Goal: Information Seeking & Learning: Find specific page/section

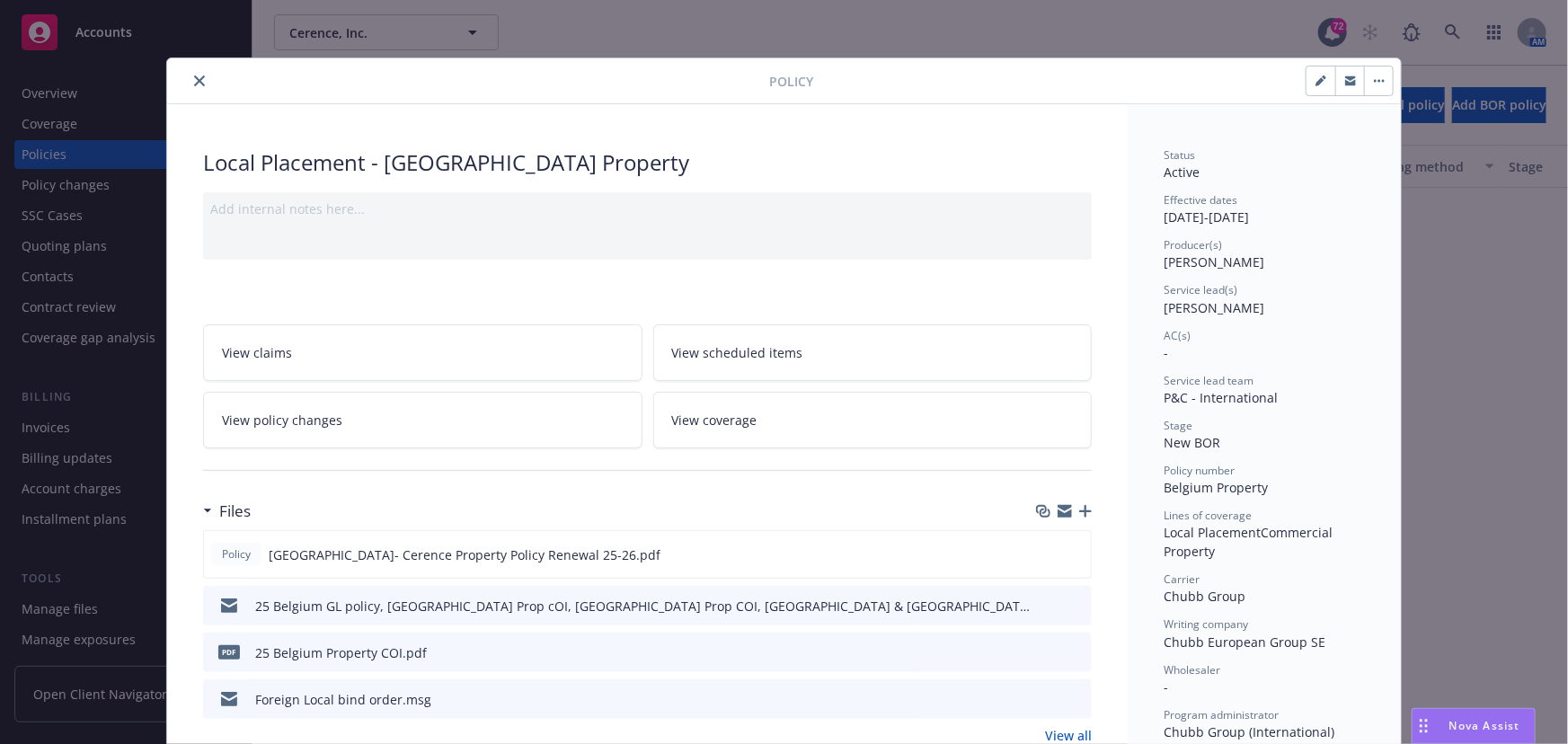
scroll to position [1219, 0]
click at [196, 83] on icon "close" at bounding box center [200, 81] width 11 height 11
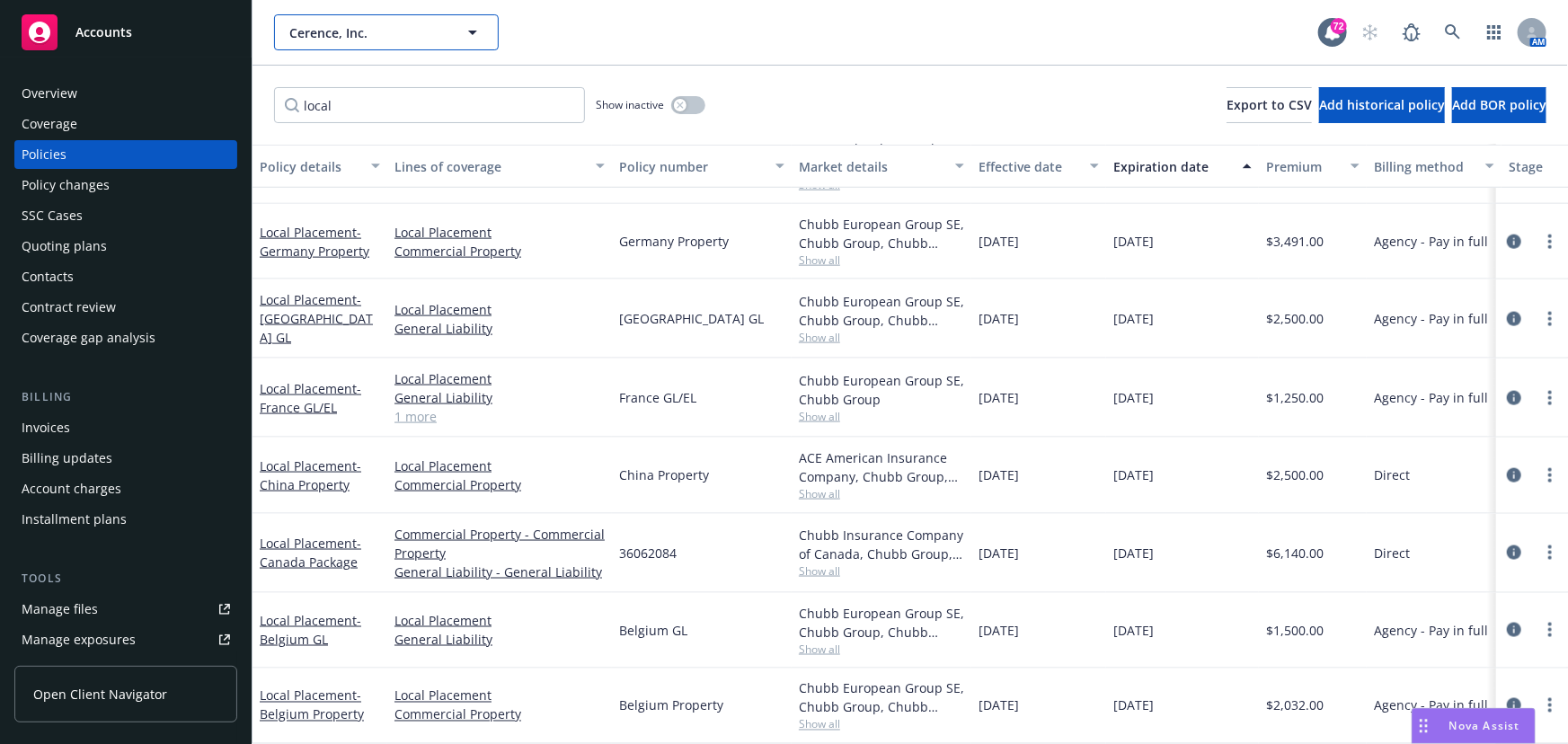
click at [361, 32] on span "Cerence, Inc." at bounding box center [367, 33] width 156 height 19
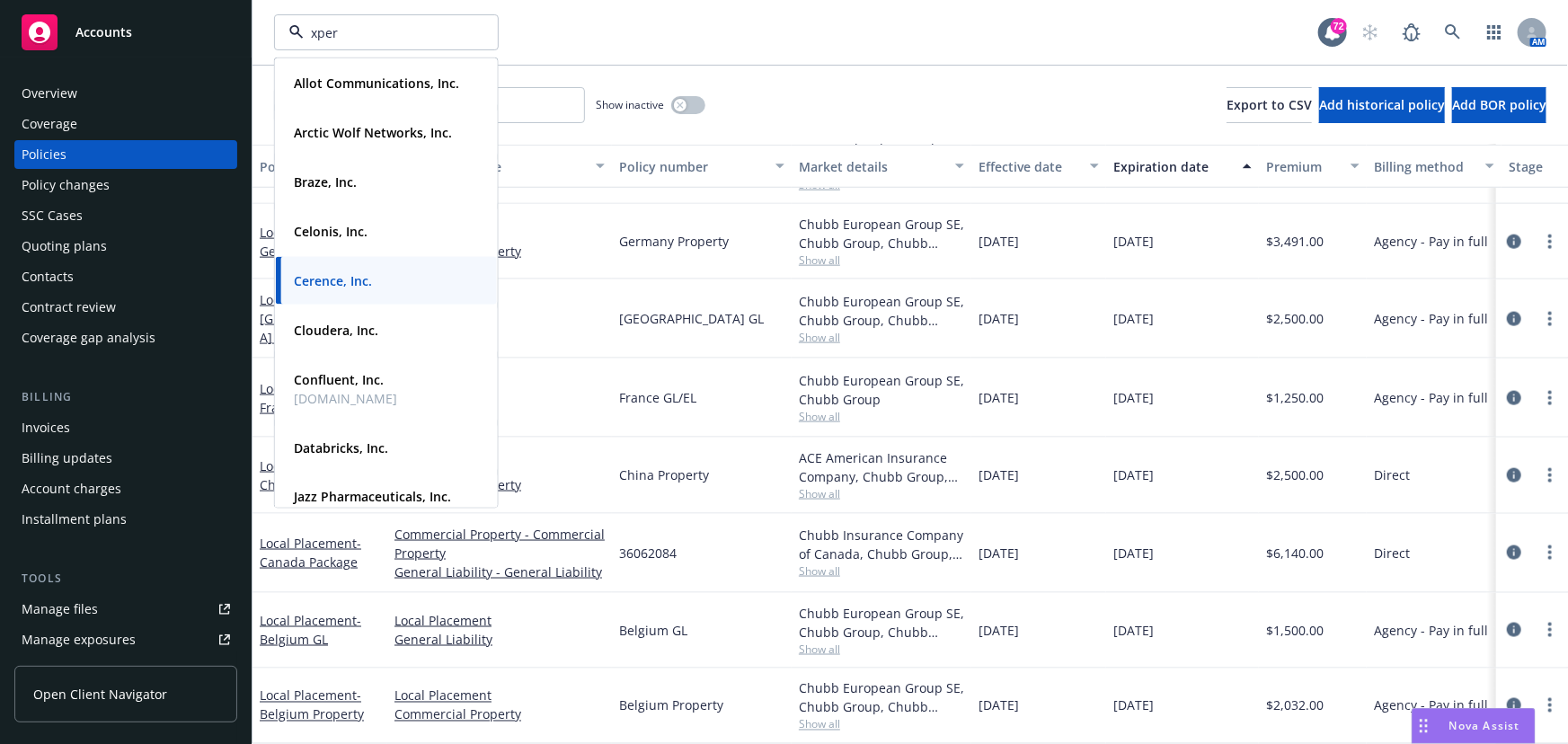
type input "xperi"
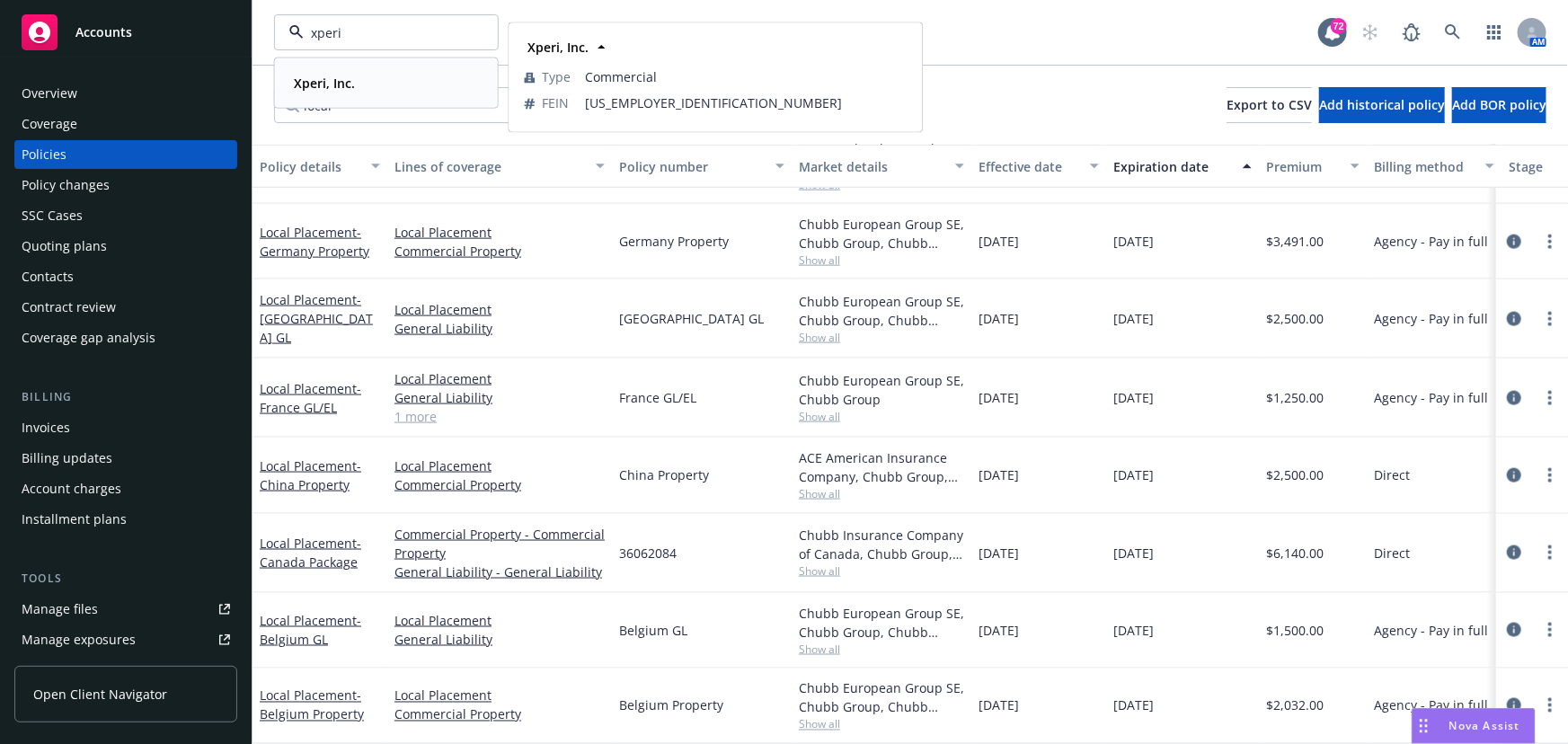
click at [368, 68] on div "Xperi, Inc. Type Commercial FEIN [US_EMPLOYER_IDENTIFICATION_NUMBER]" at bounding box center [386, 83] width 221 height 48
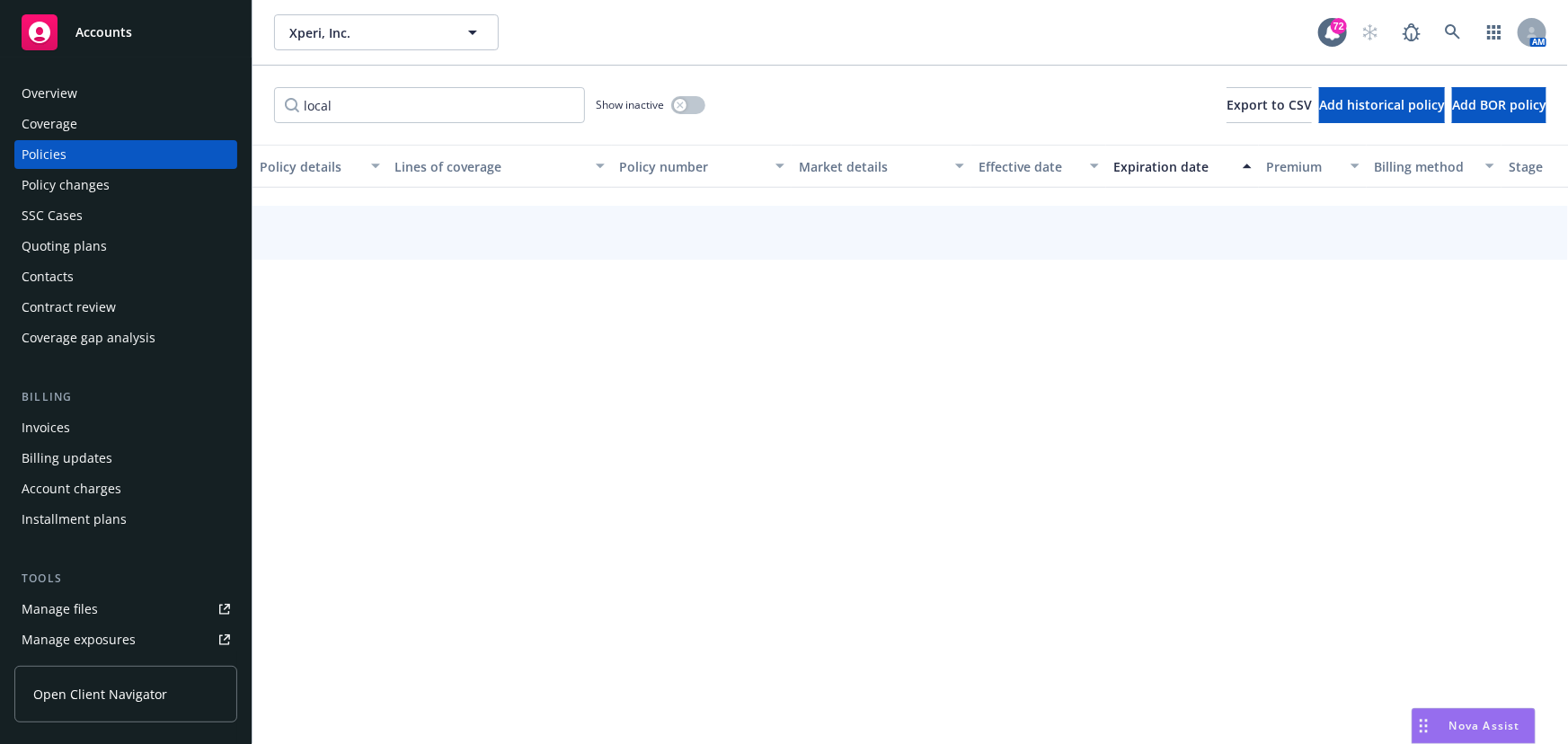
scroll to position [839, 0]
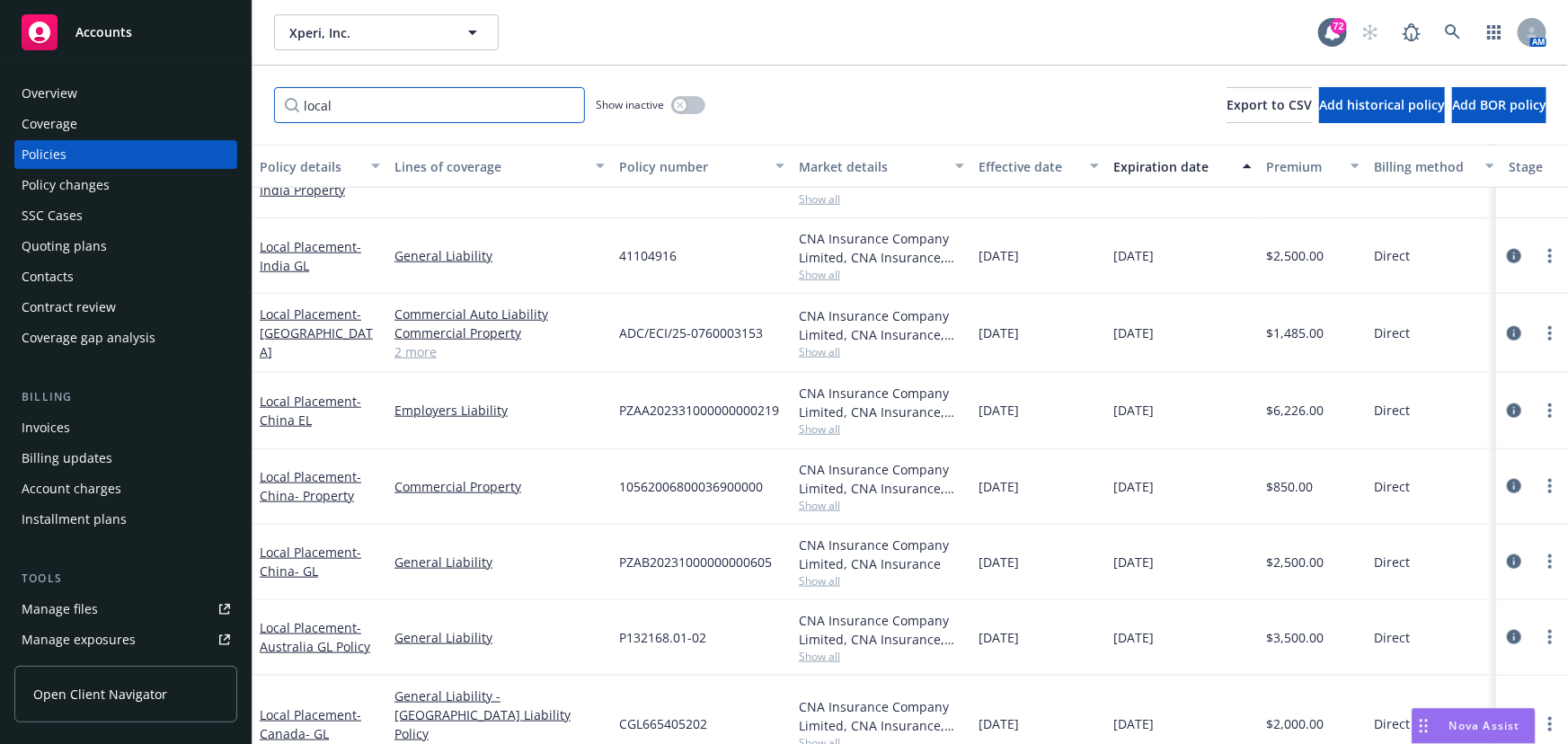
click at [362, 110] on input "local" at bounding box center [429, 104] width 311 height 36
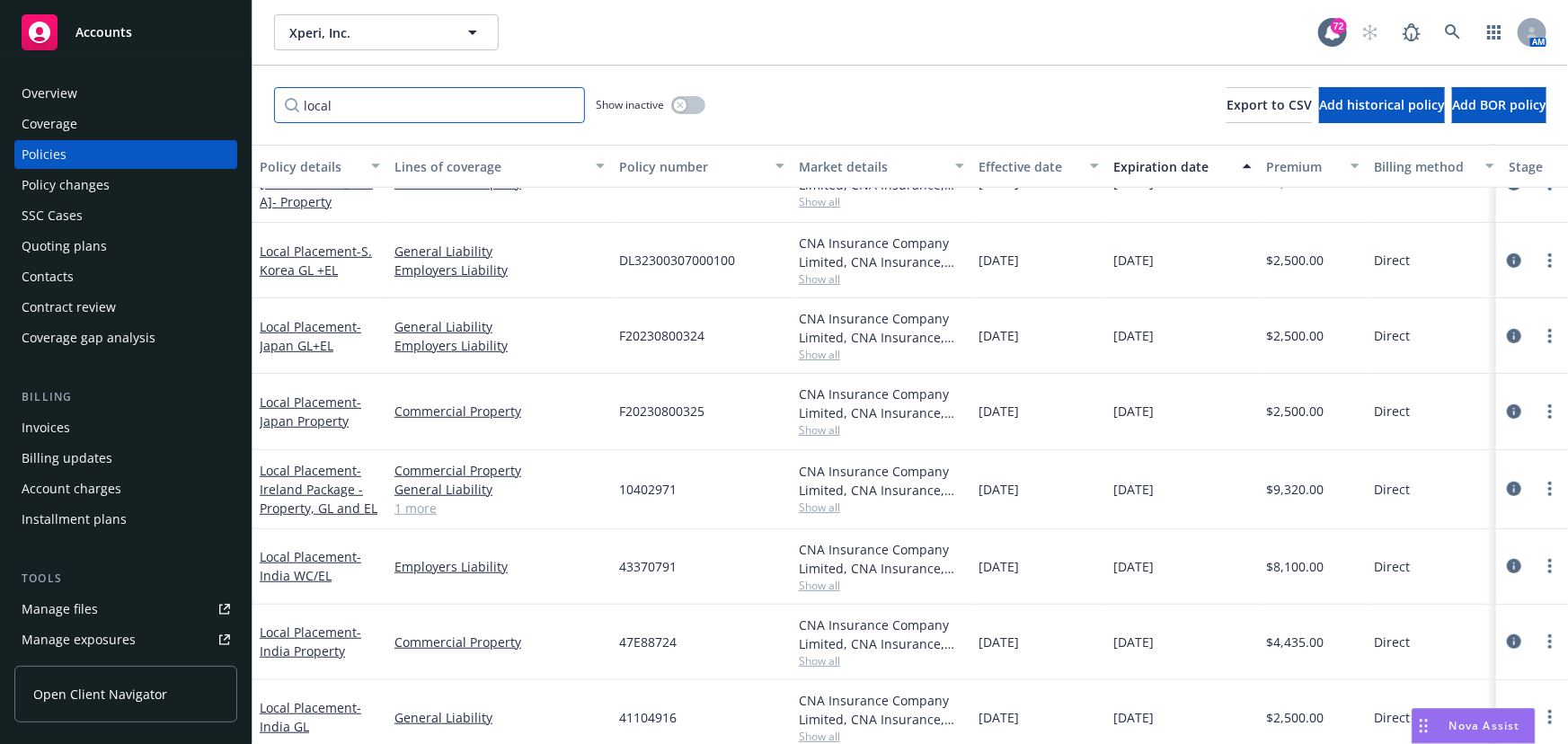
scroll to position [350, 0]
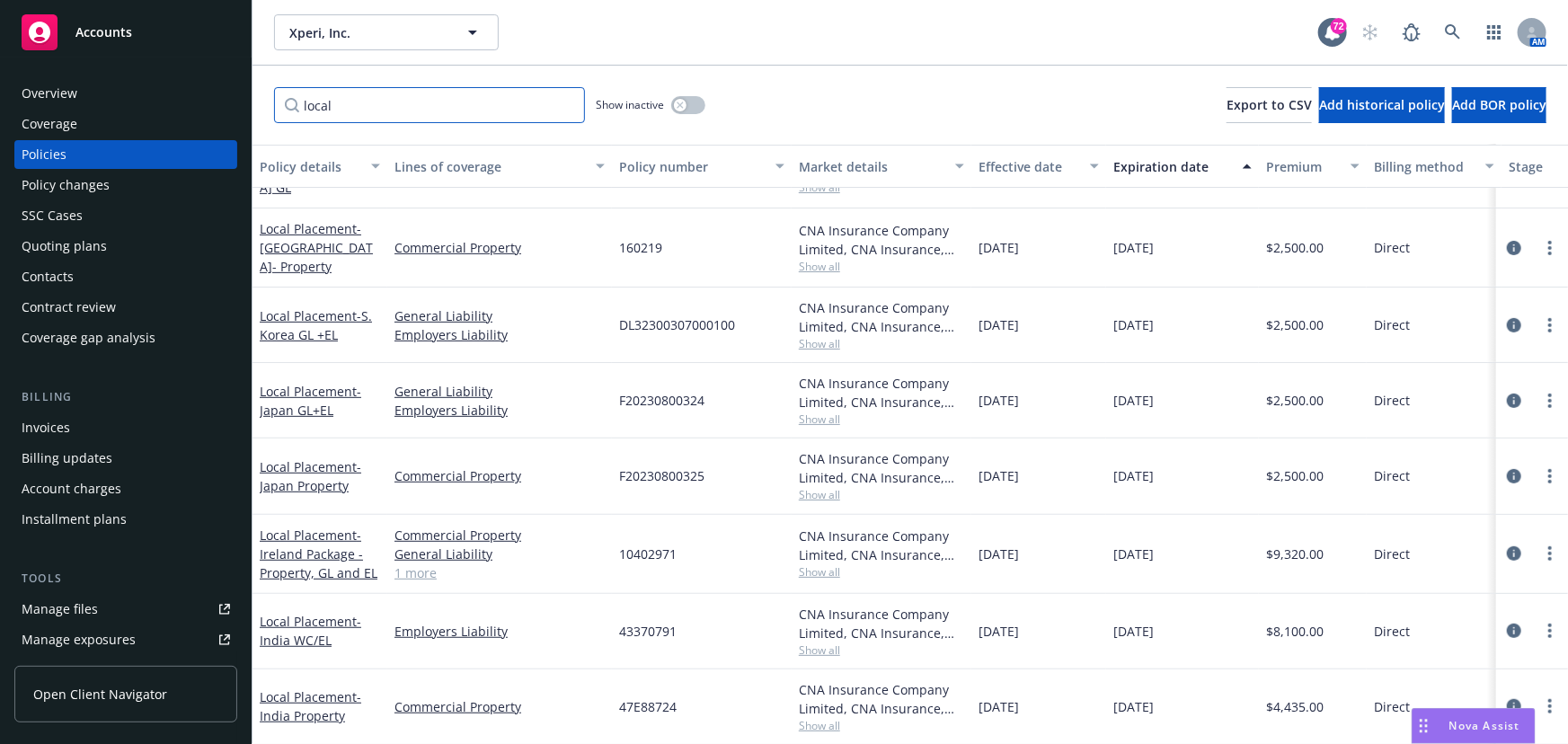
click at [361, 111] on input "local" at bounding box center [429, 104] width 311 height 36
drag, startPoint x: 284, startPoint y: 91, endPoint x: 230, endPoint y: 88, distance: 54.1
click at [230, 88] on div "Accounts Overview Coverage Policies Policy changes SSC Cases Quoting plans Cont…" at bounding box center [784, 372] width 1568 height 744
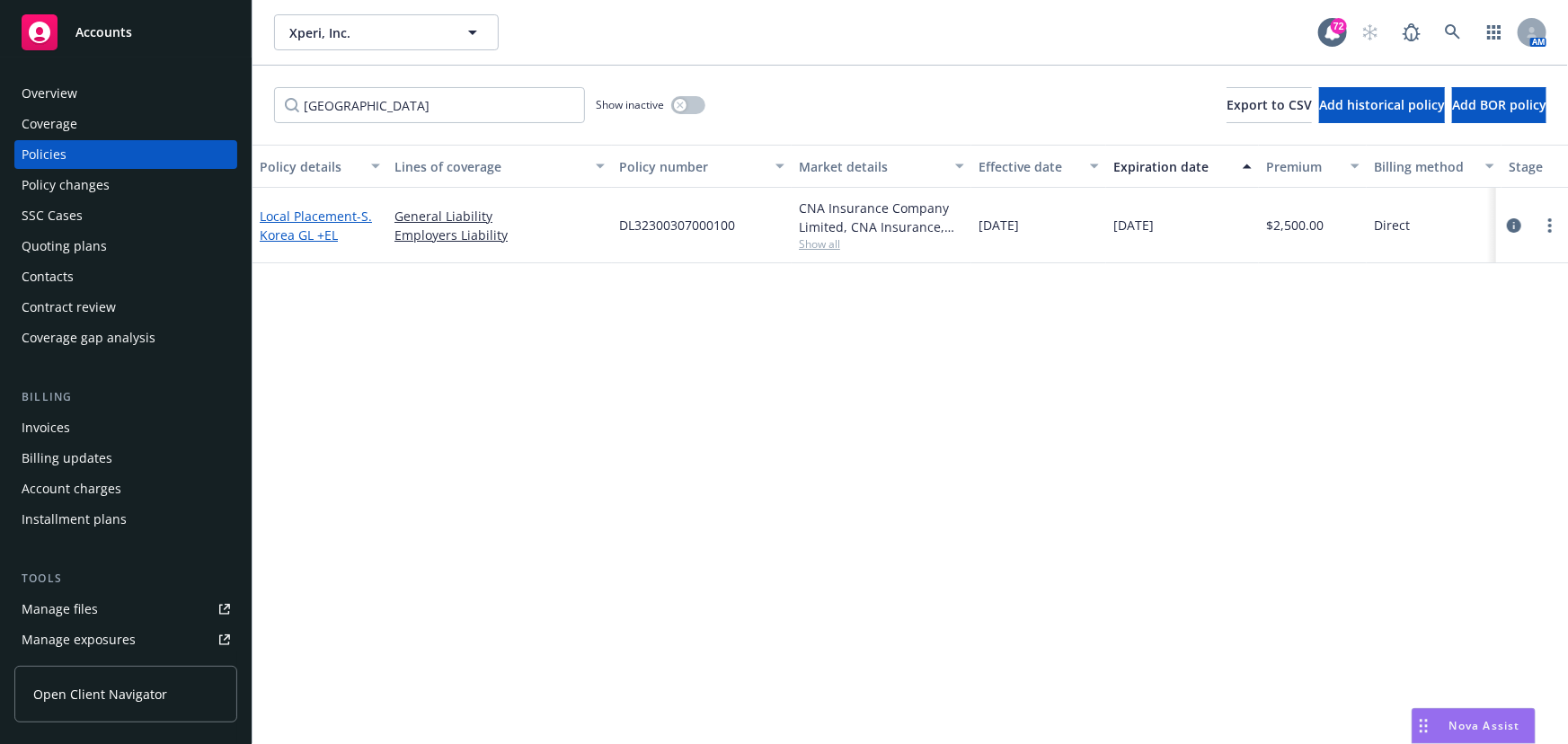
click at [317, 221] on link "Local Placement - S. [GEOGRAPHIC_DATA] GL +EL" at bounding box center [315, 226] width 112 height 36
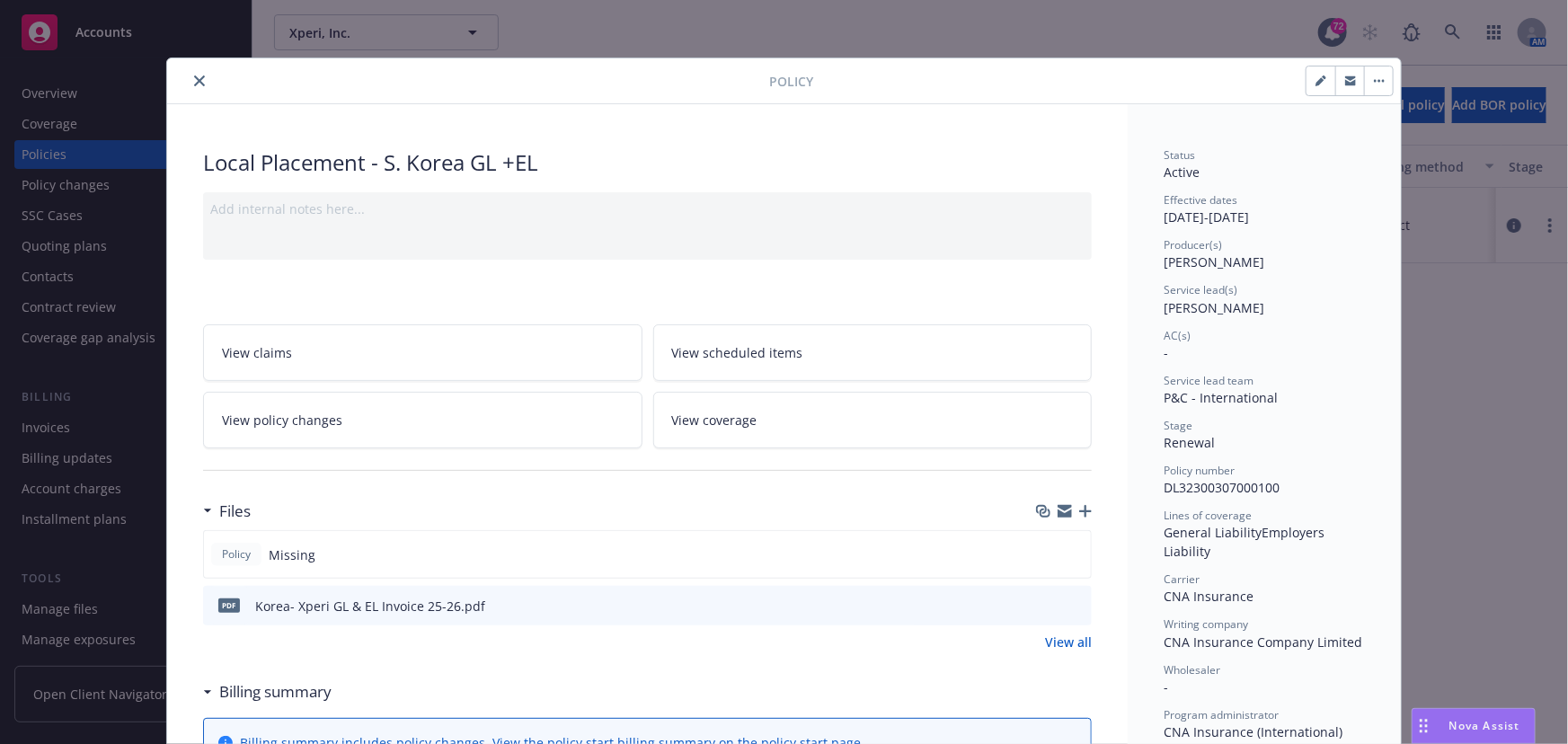
click at [1345, 84] on icon "button" at bounding box center [1351, 82] width 11 height 7
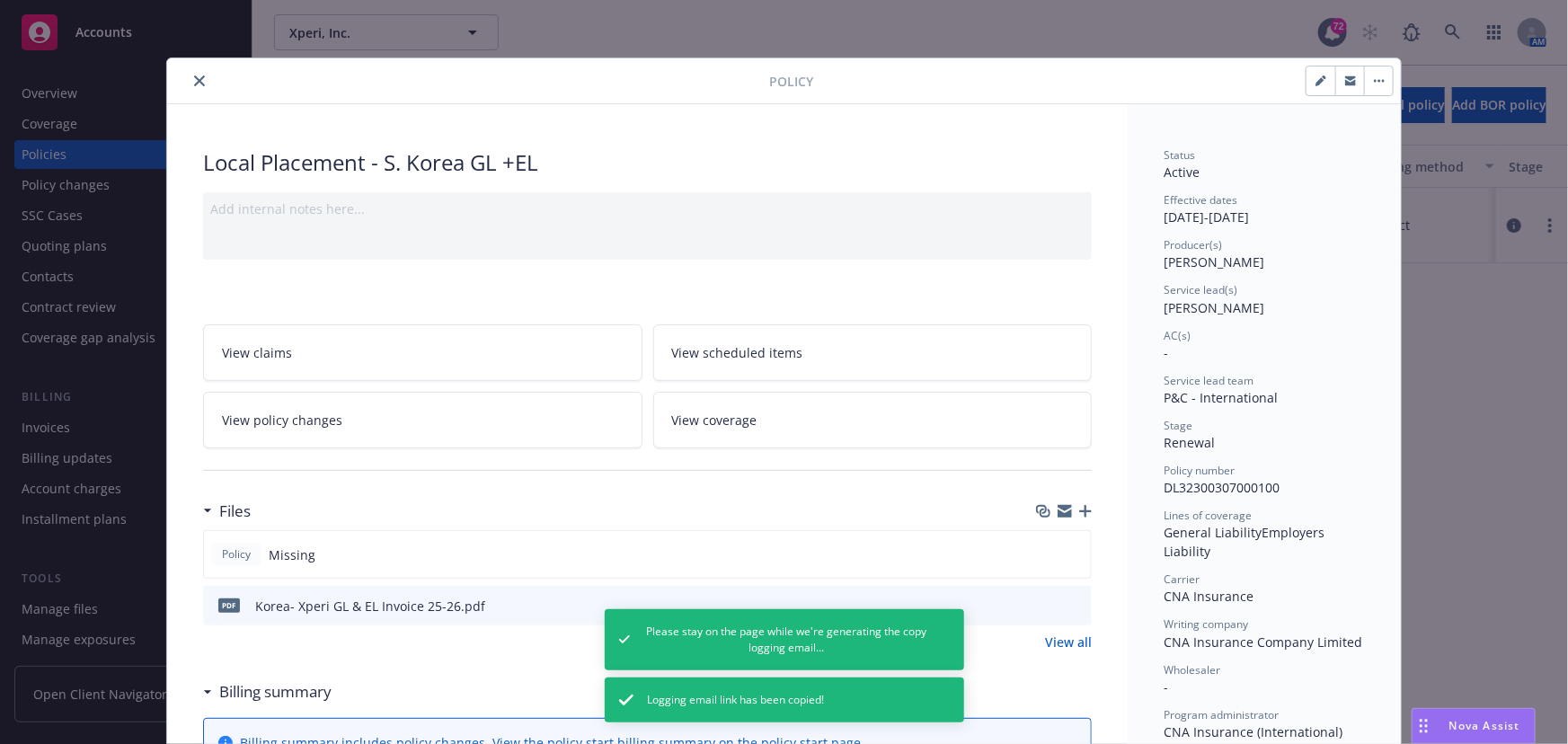
click at [188, 74] on button "close" at bounding box center [199, 80] width 21 height 21
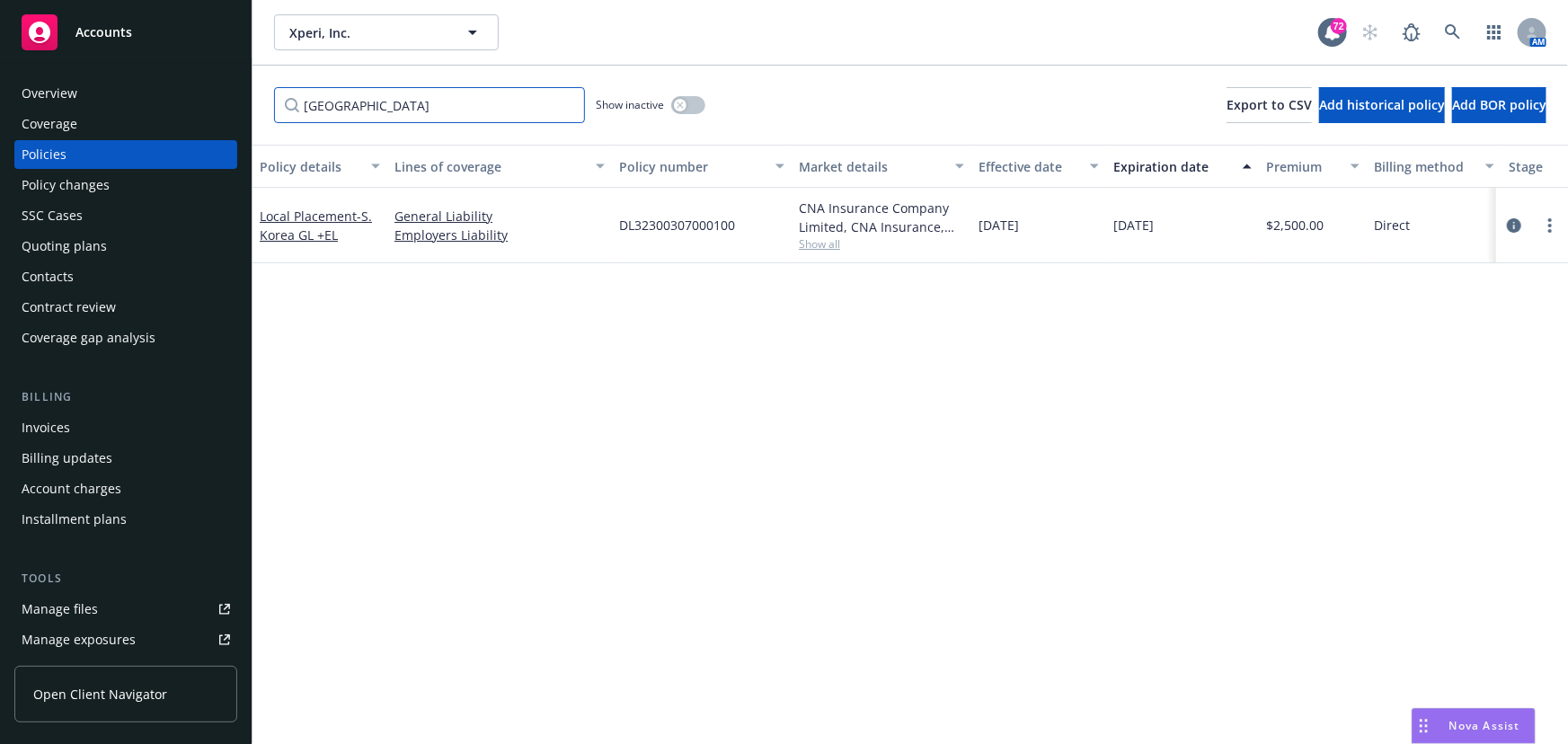
click at [355, 99] on input "[GEOGRAPHIC_DATA]" at bounding box center [429, 104] width 311 height 36
drag, startPoint x: 355, startPoint y: 107, endPoint x: 229, endPoint y: 102, distance: 126.1
click at [229, 102] on div "Accounts Overview Coverage Policies Policy changes SSC Cases Quoting plans Cont…" at bounding box center [784, 372] width 1568 height 744
type input "k"
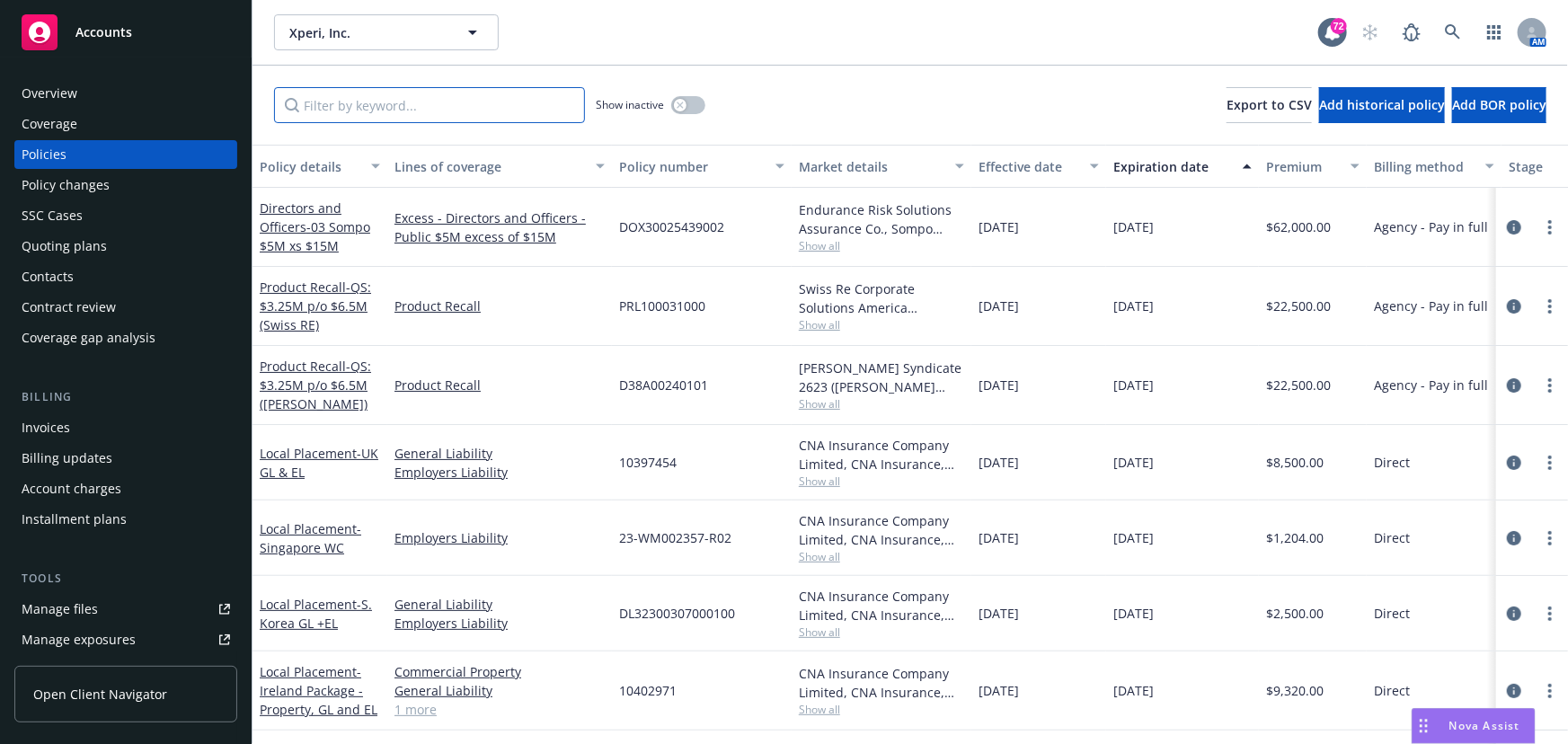
type input "."
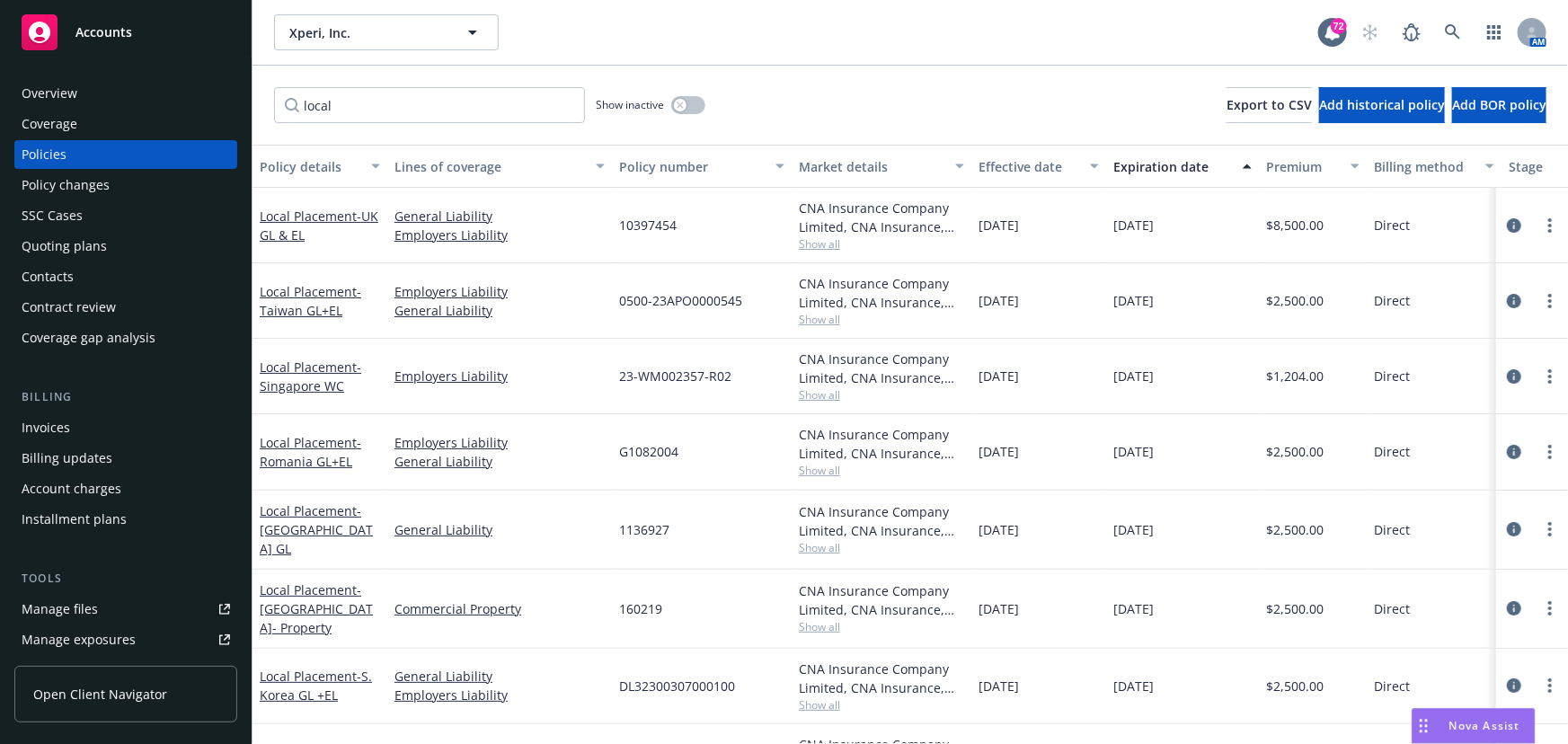
click at [301, 224] on div "Local Placement - UK GL & EL" at bounding box center [319, 226] width 120 height 37
click at [288, 211] on link "Local Placement - UK GL & EL" at bounding box center [318, 226] width 118 height 36
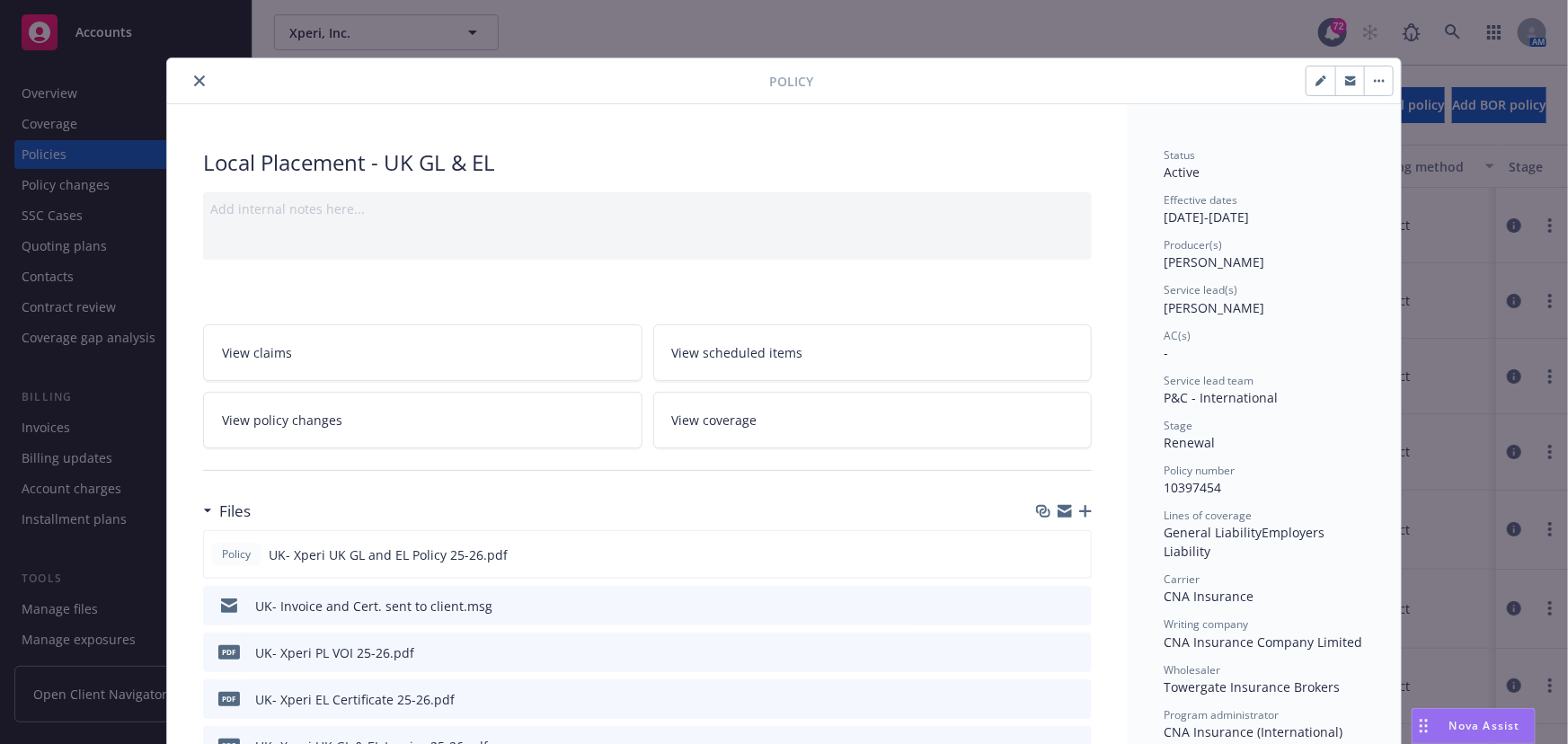
click at [194, 83] on icon "close" at bounding box center [200, 81] width 11 height 11
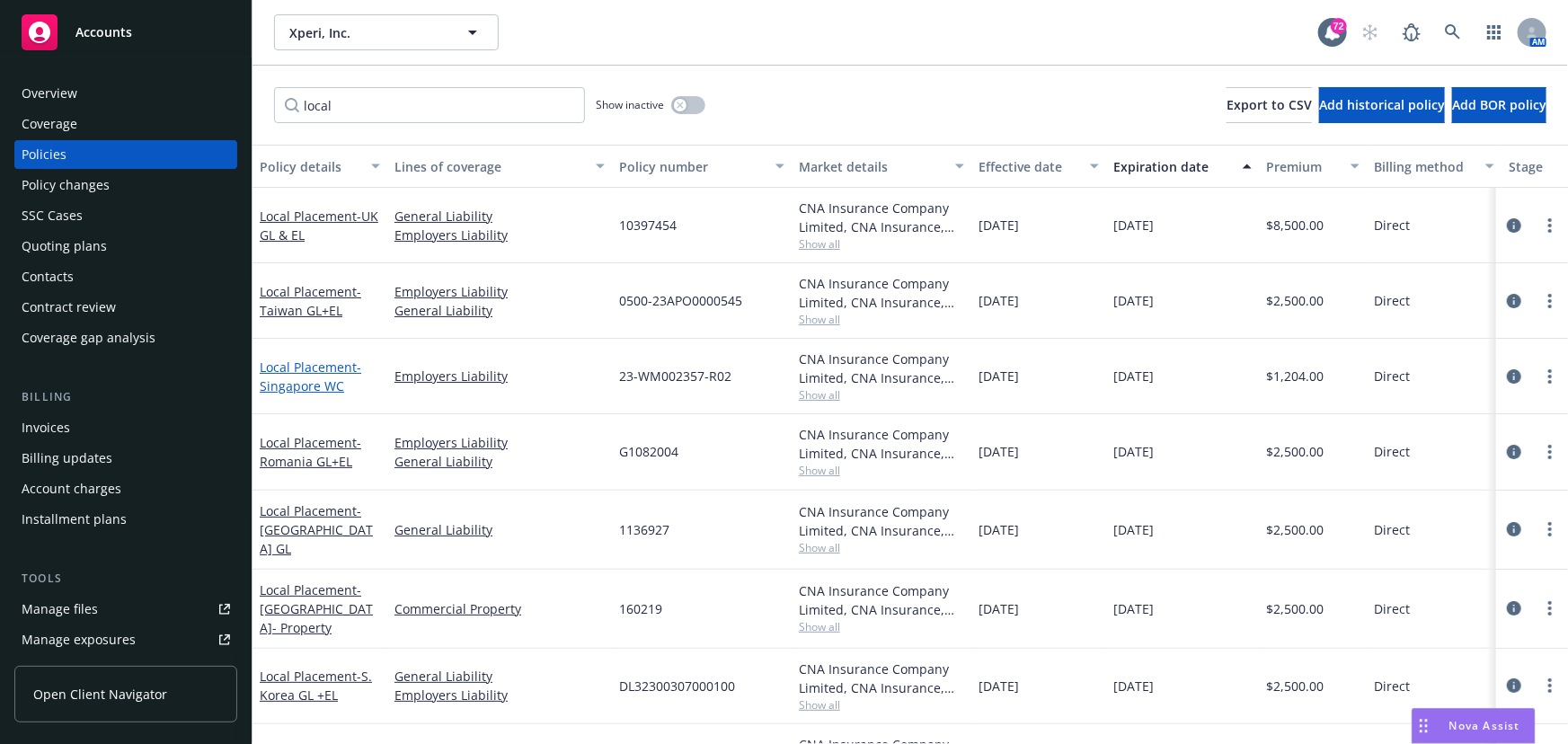
click at [298, 372] on link "Local Placement - [GEOGRAPHIC_DATA] WC" at bounding box center [310, 376] width 102 height 36
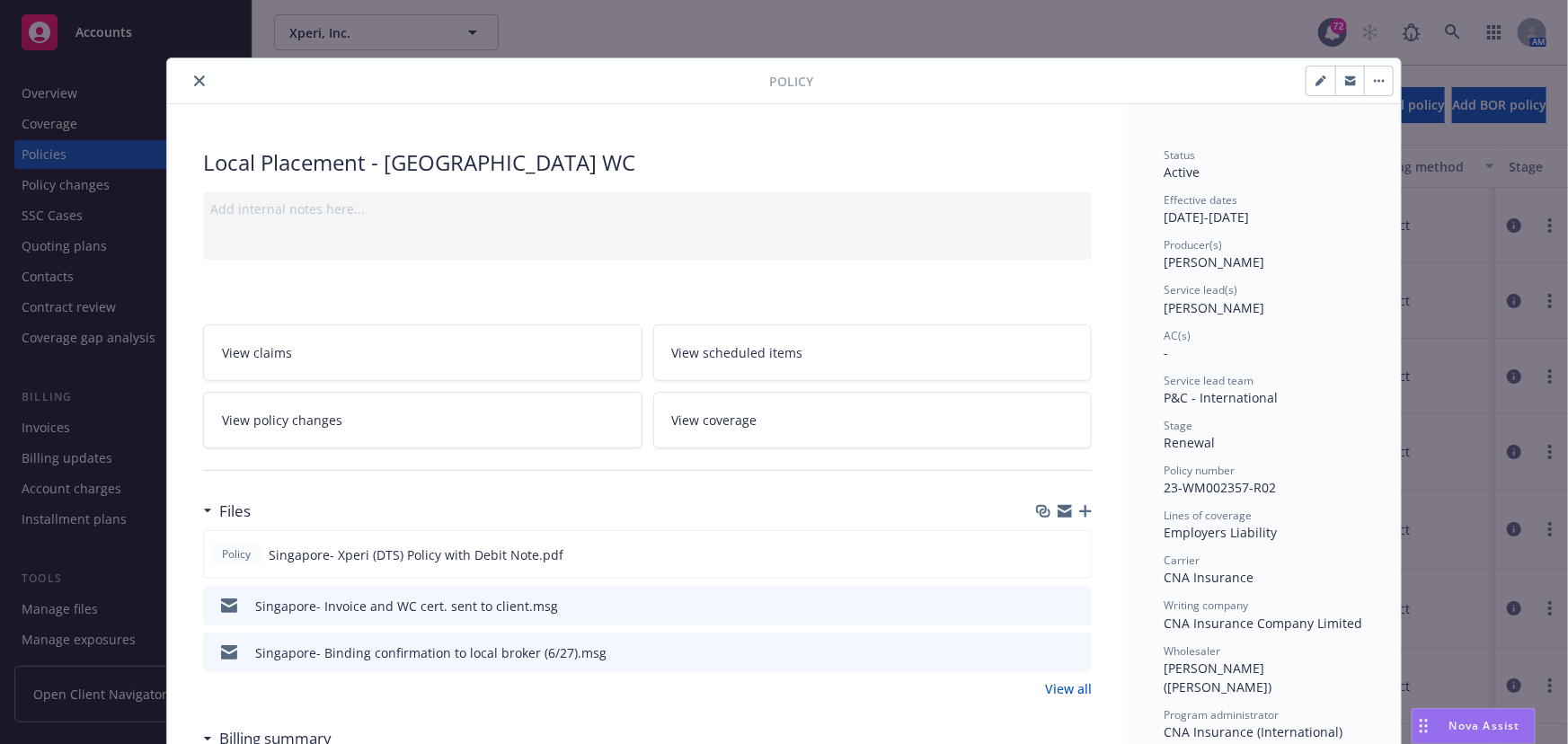
click at [194, 79] on icon "close" at bounding box center [200, 81] width 11 height 11
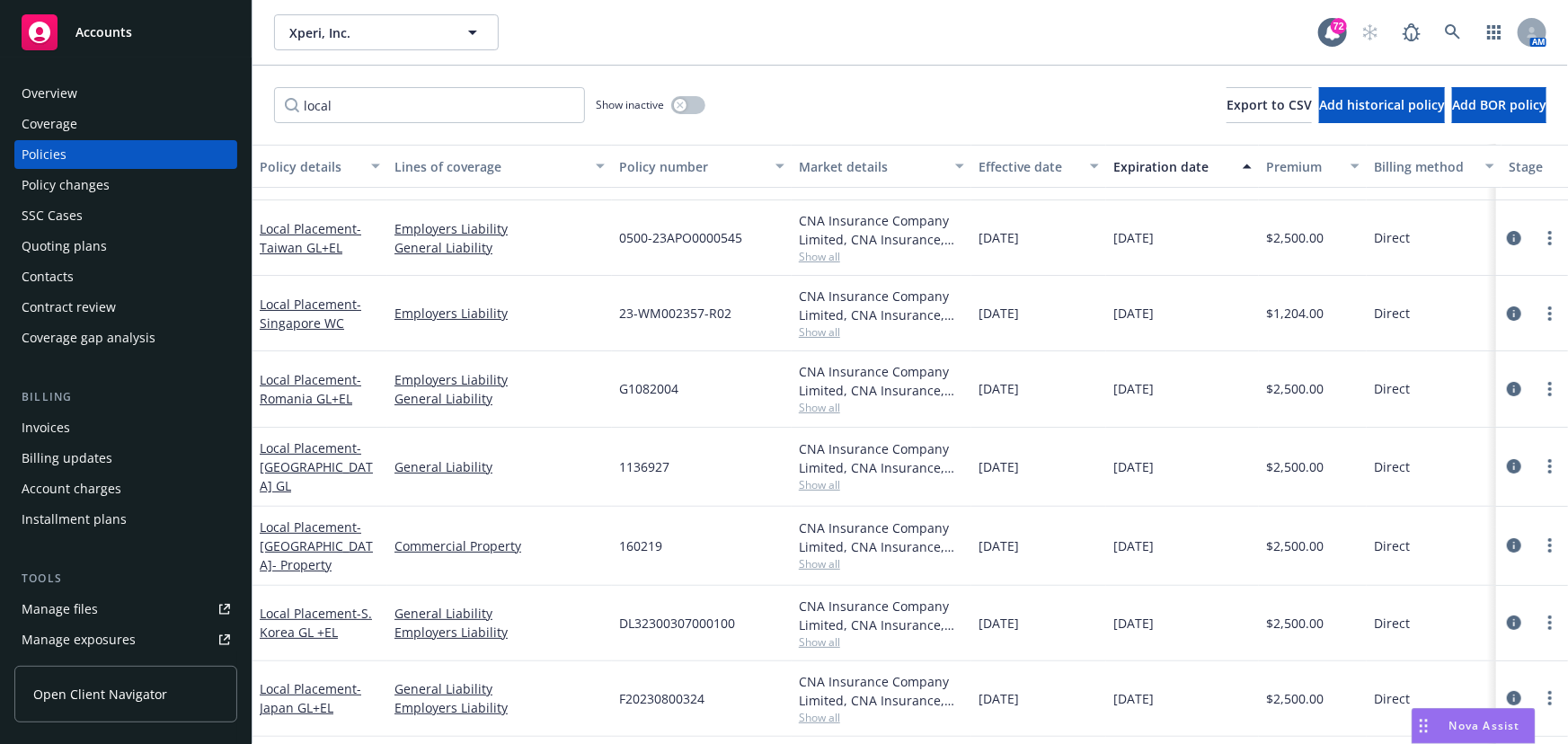
scroll to position [81, 0]
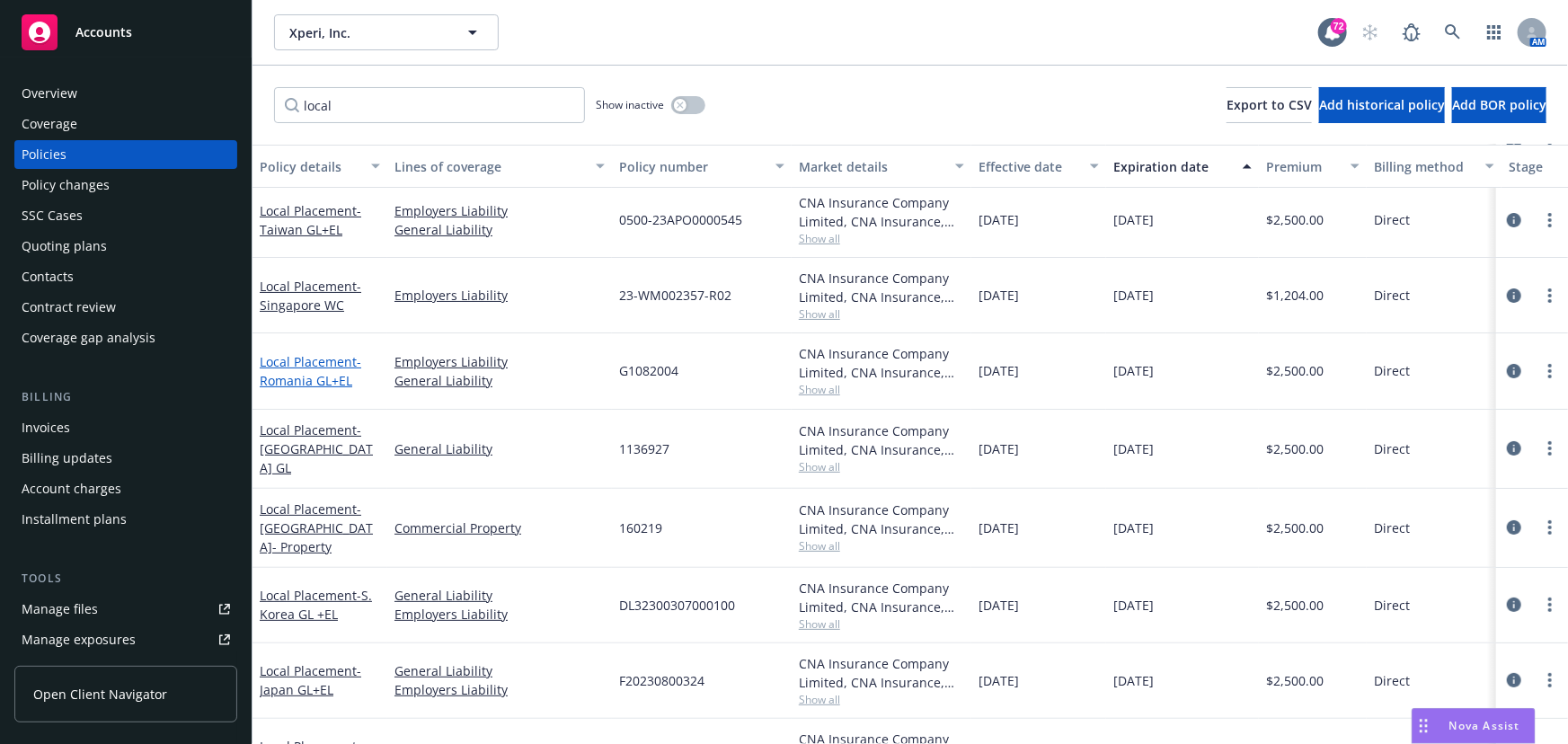
click at [317, 359] on link "Local Placement - [GEOGRAPHIC_DATA] GL+EL" at bounding box center [310, 371] width 102 height 36
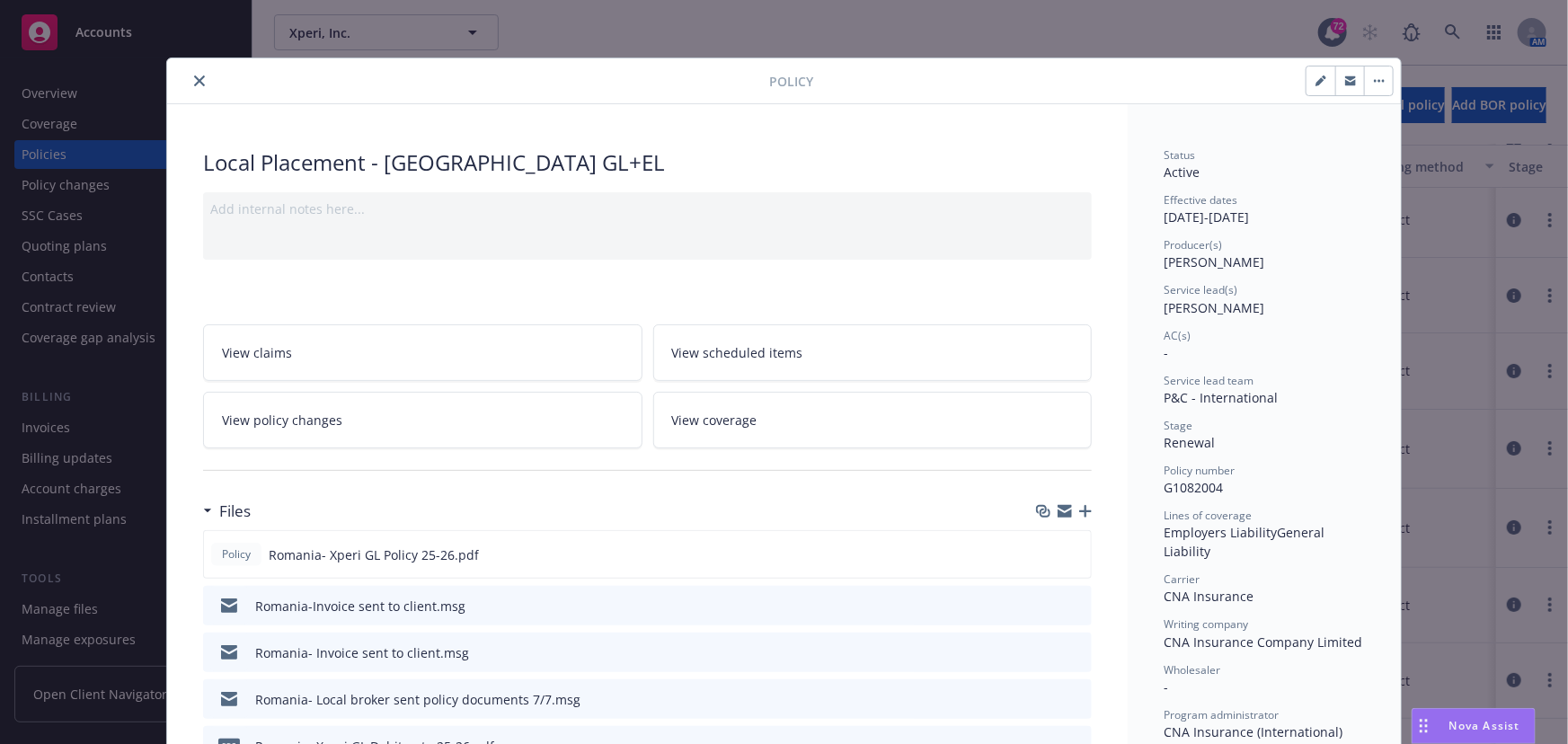
click at [194, 83] on icon "close" at bounding box center [200, 81] width 11 height 11
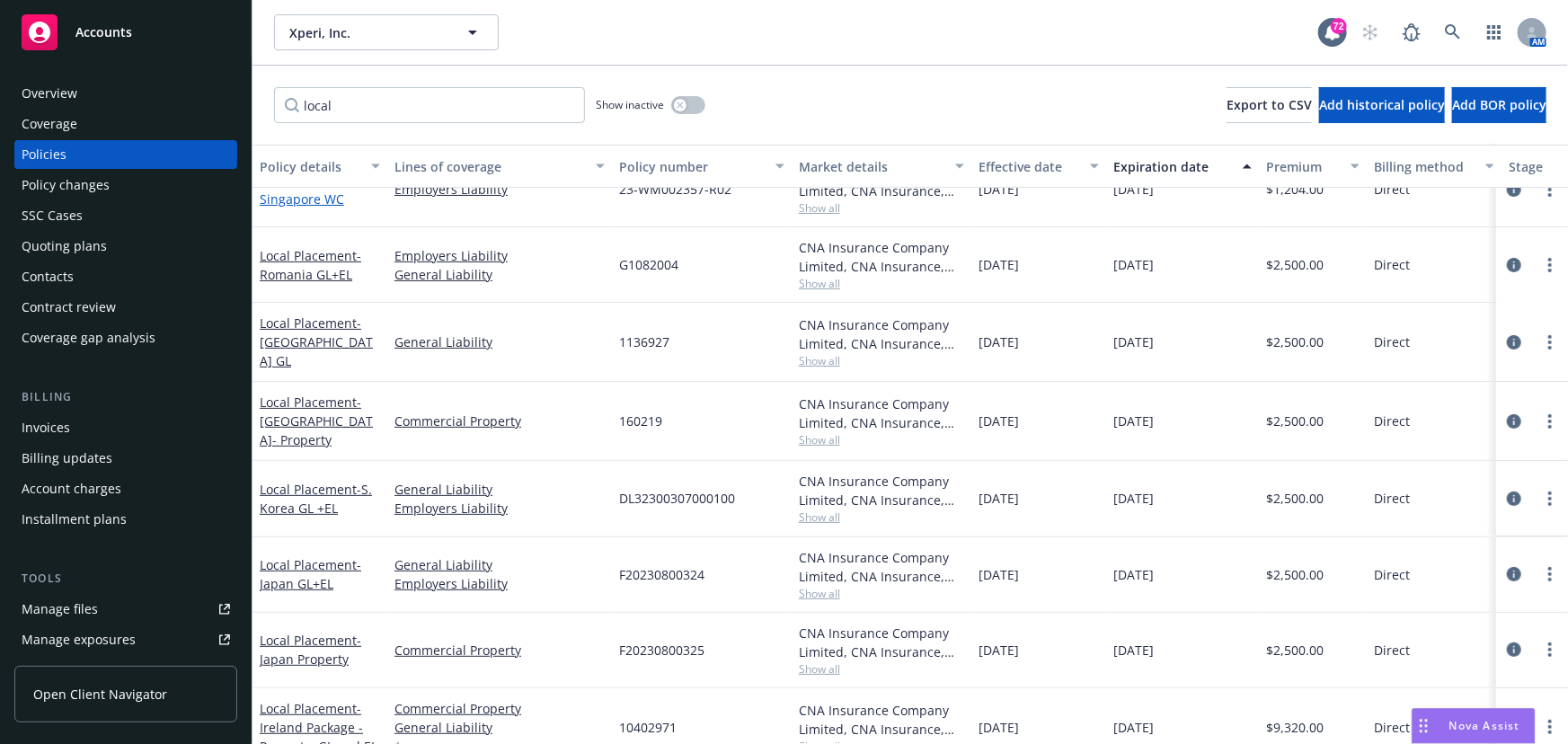
scroll to position [244, 0]
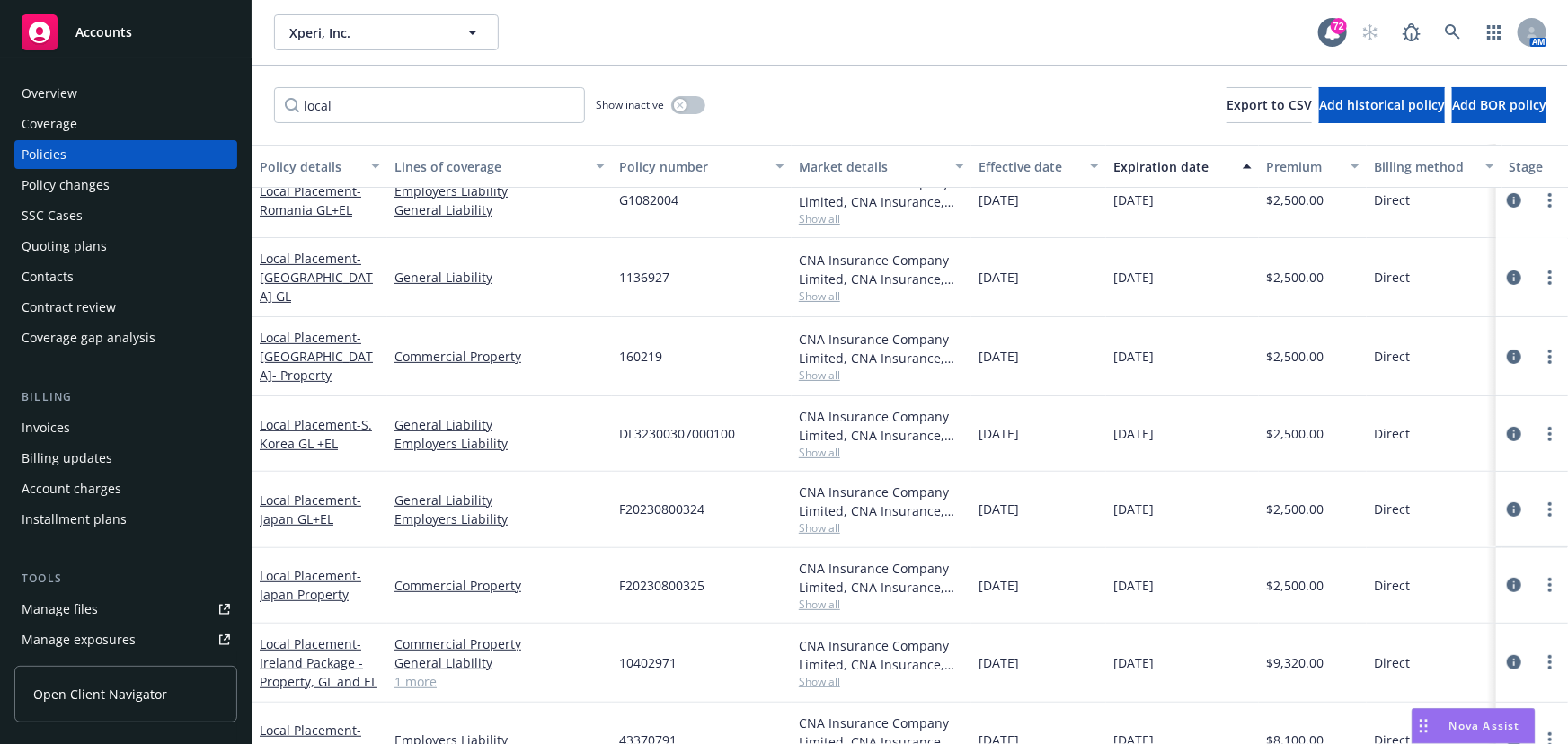
click at [287, 273] on div "Local Placement - [GEOGRAPHIC_DATA] GL" at bounding box center [319, 277] width 120 height 57
click at [286, 273] on div "Local Placement - [GEOGRAPHIC_DATA] GL" at bounding box center [319, 277] width 120 height 57
click at [297, 277] on span "- [GEOGRAPHIC_DATA] GL" at bounding box center [315, 277] width 113 height 55
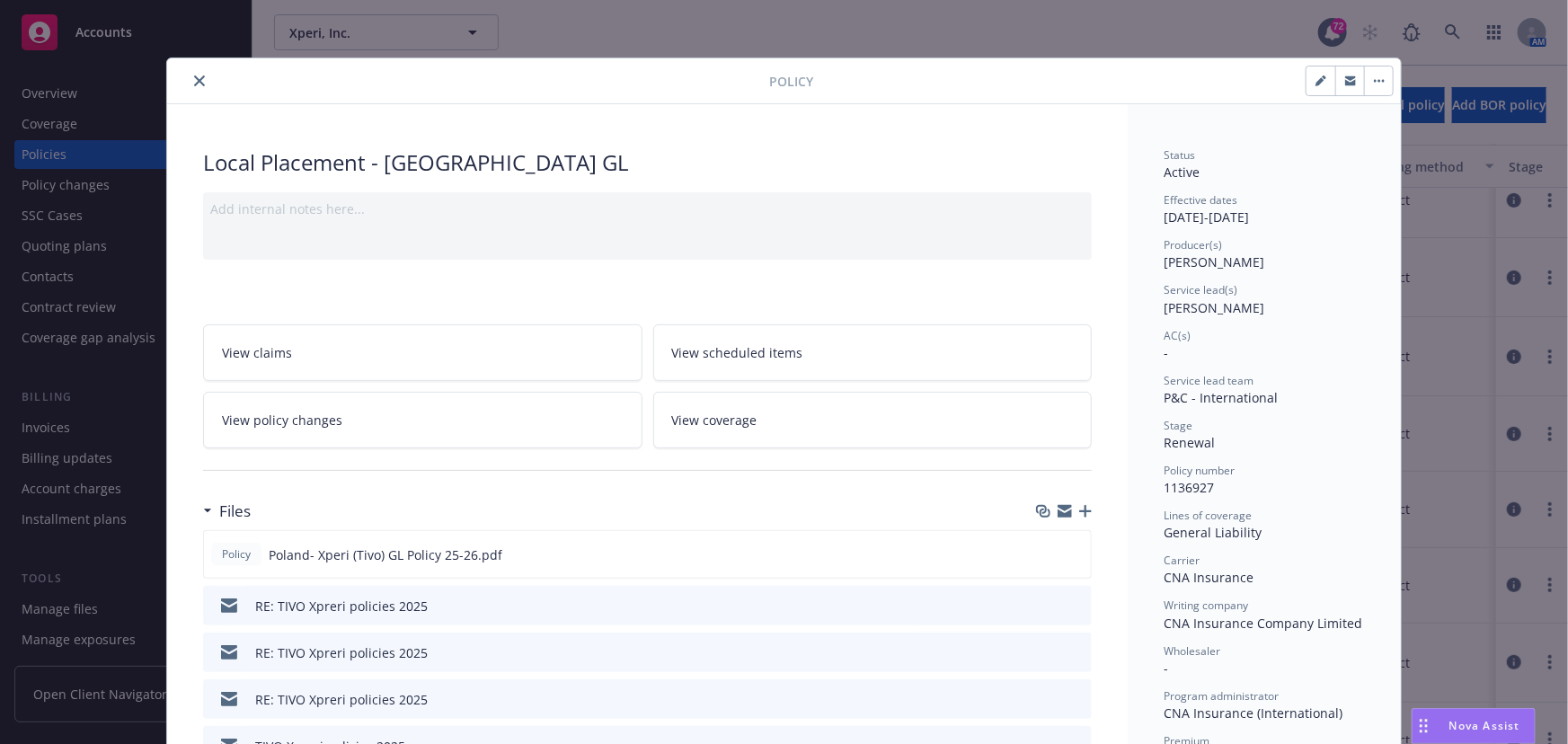
click at [194, 81] on icon "close" at bounding box center [200, 81] width 11 height 11
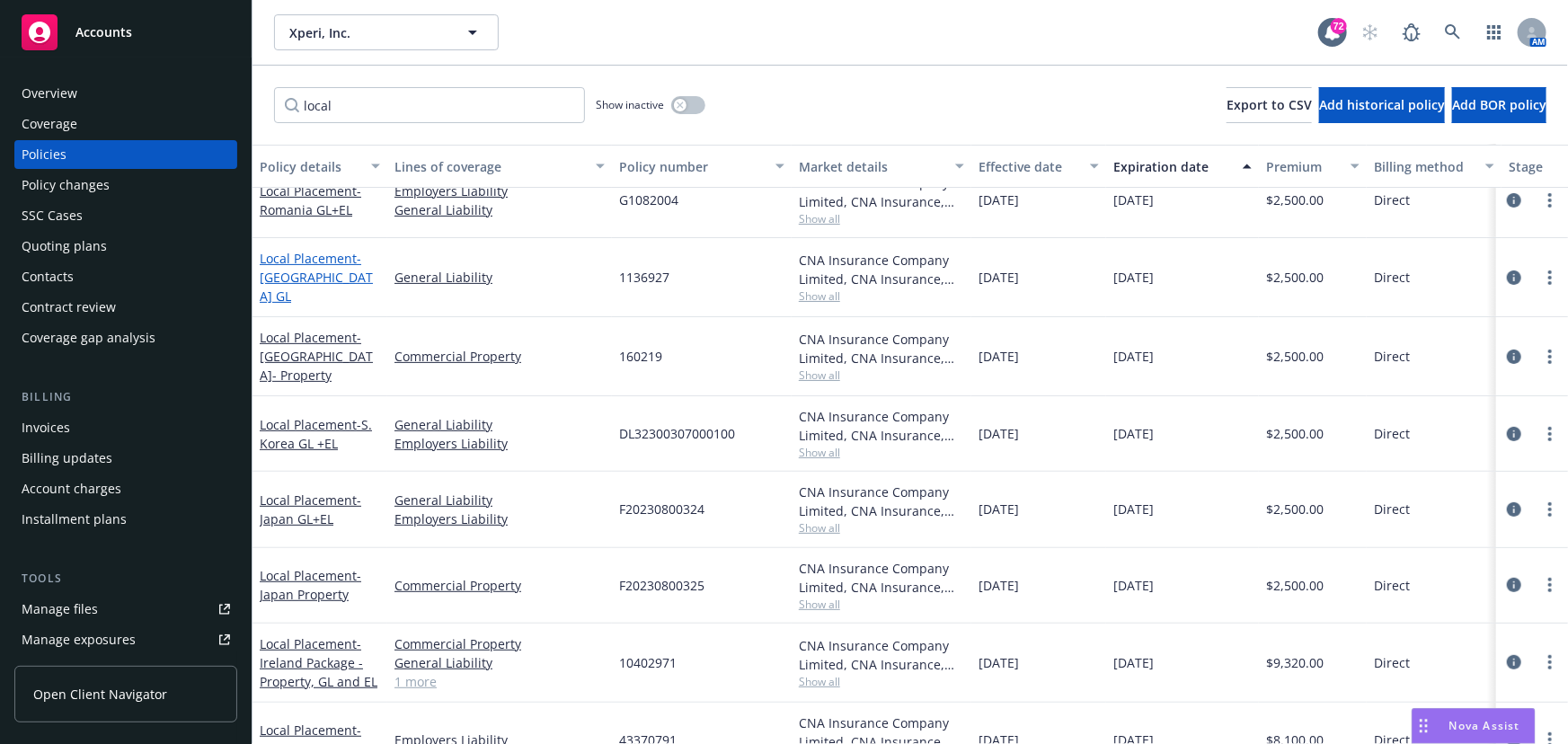
scroll to position [407, 0]
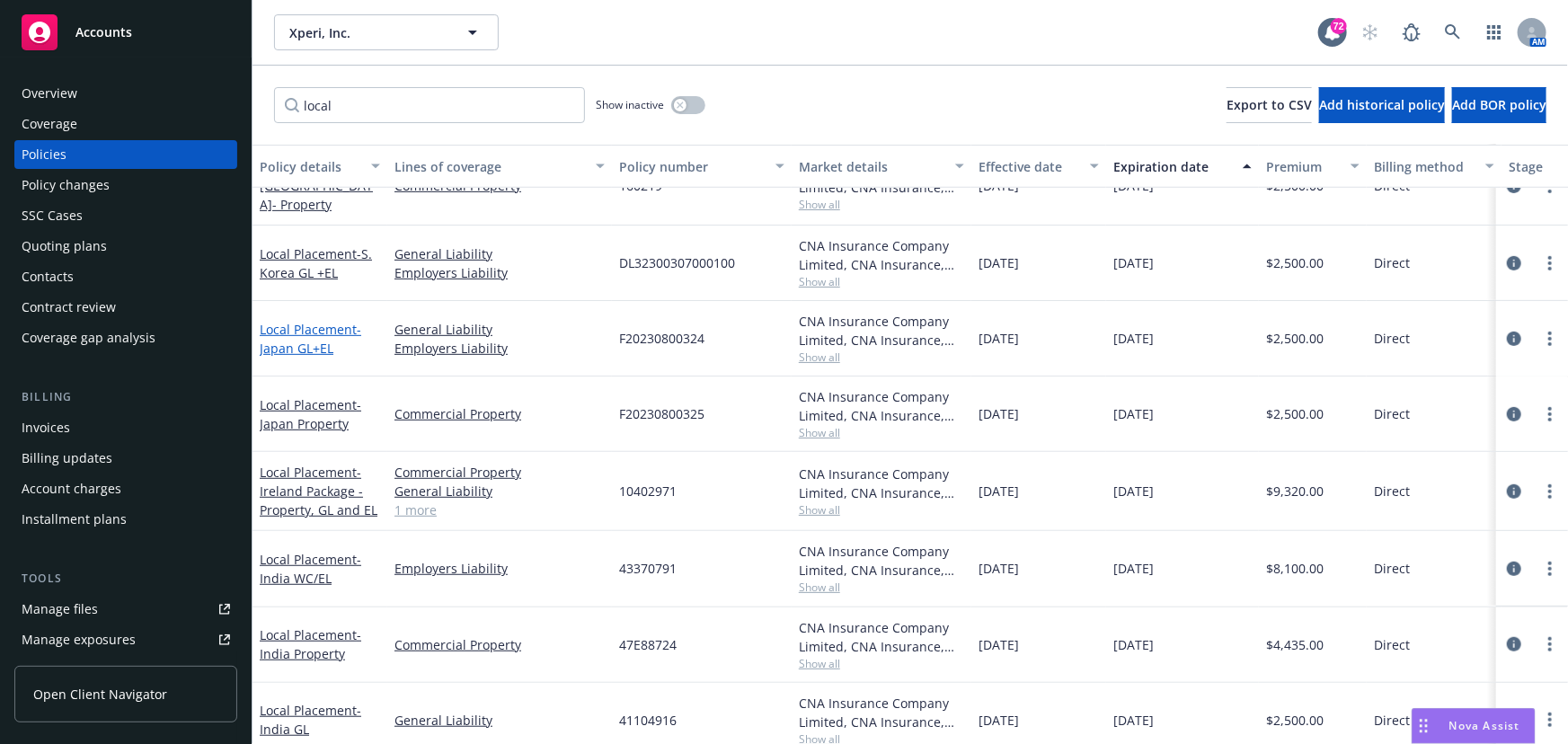
click at [303, 329] on link "Local Placement - [GEOGRAPHIC_DATA] GL+EL" at bounding box center [310, 338] width 102 height 36
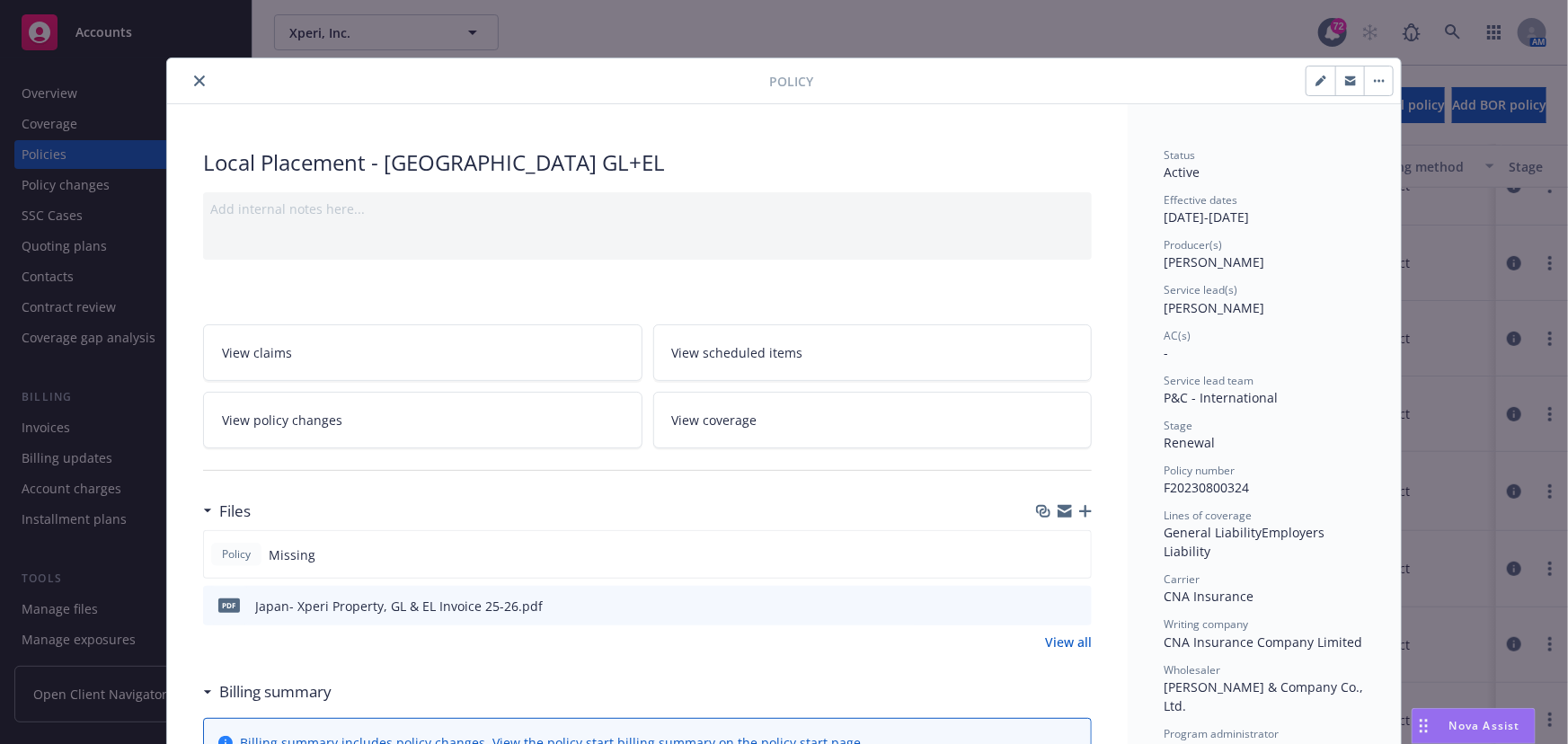
click at [197, 80] on icon "close" at bounding box center [200, 81] width 11 height 11
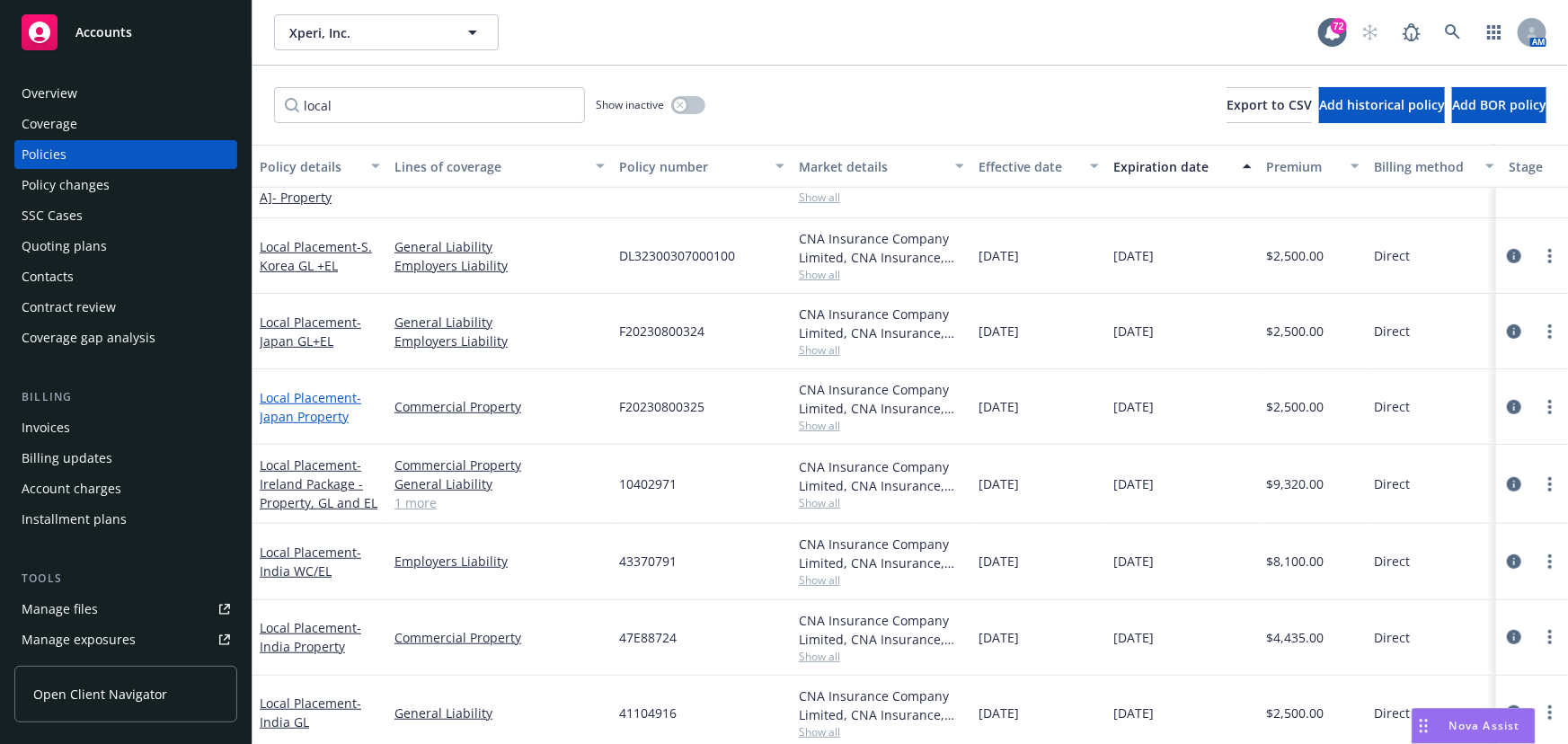
scroll to position [489, 0]
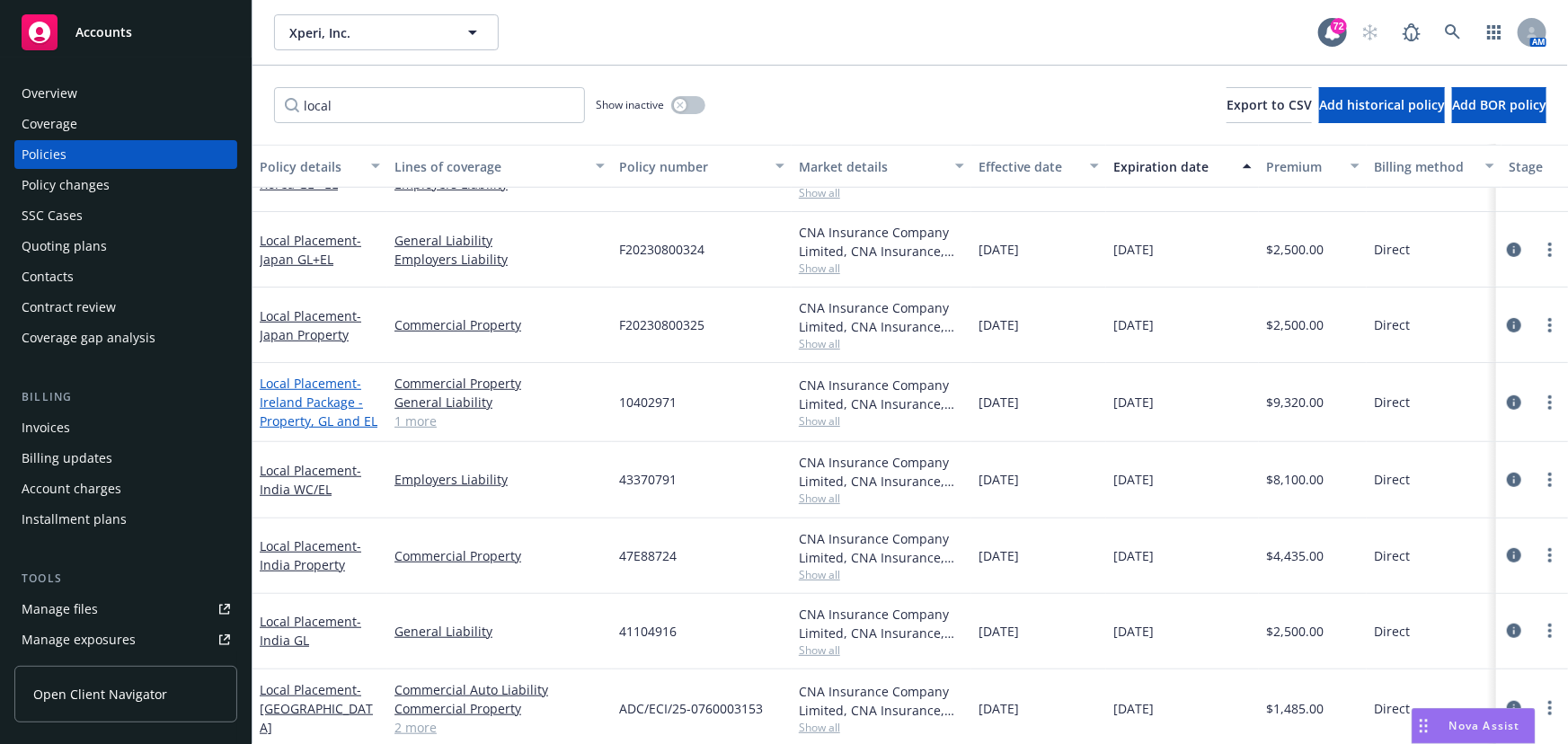
click at [319, 384] on link "Local Placement - [GEOGRAPHIC_DATA] Package -Property, GL and EL" at bounding box center [318, 402] width 118 height 55
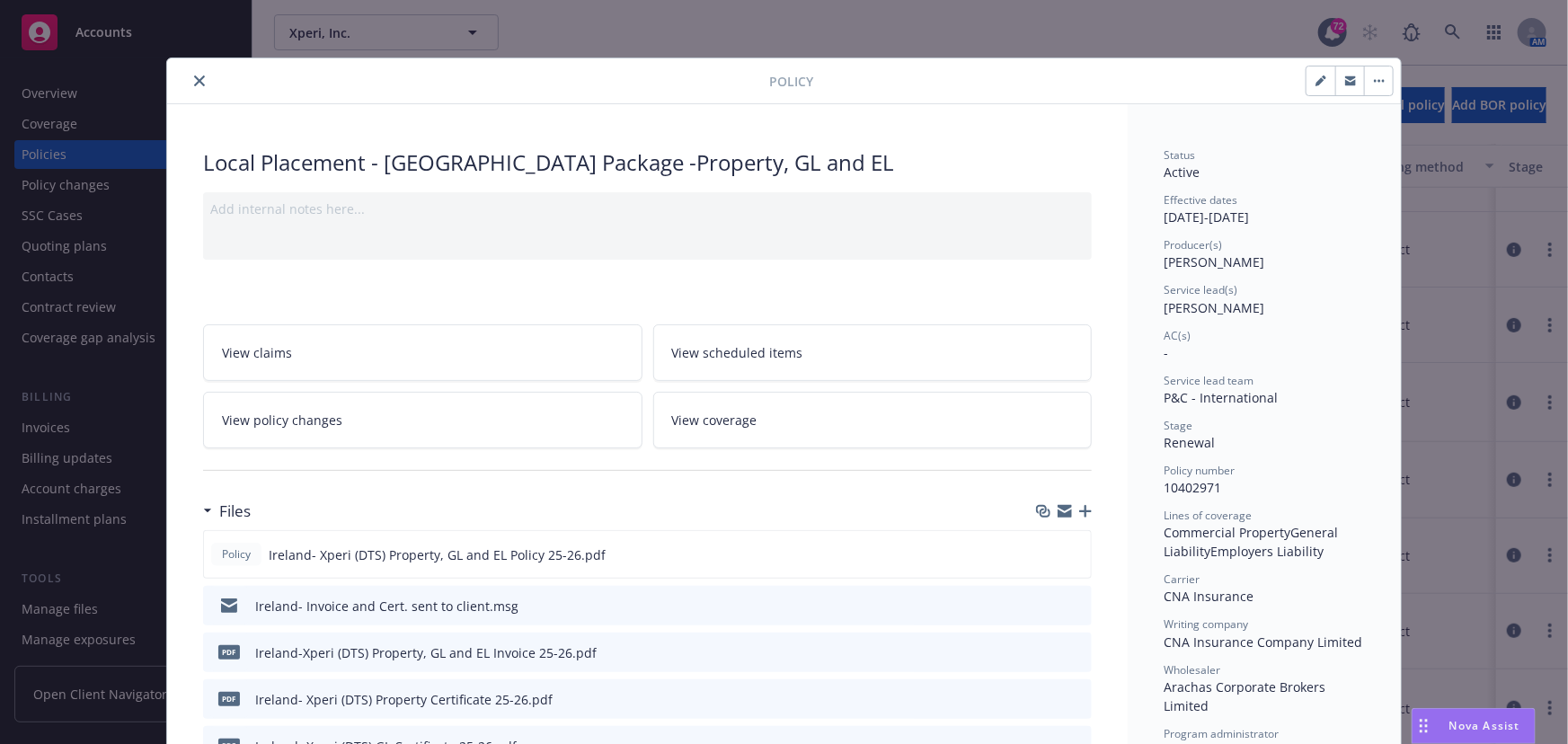
click at [194, 81] on icon "close" at bounding box center [200, 81] width 11 height 11
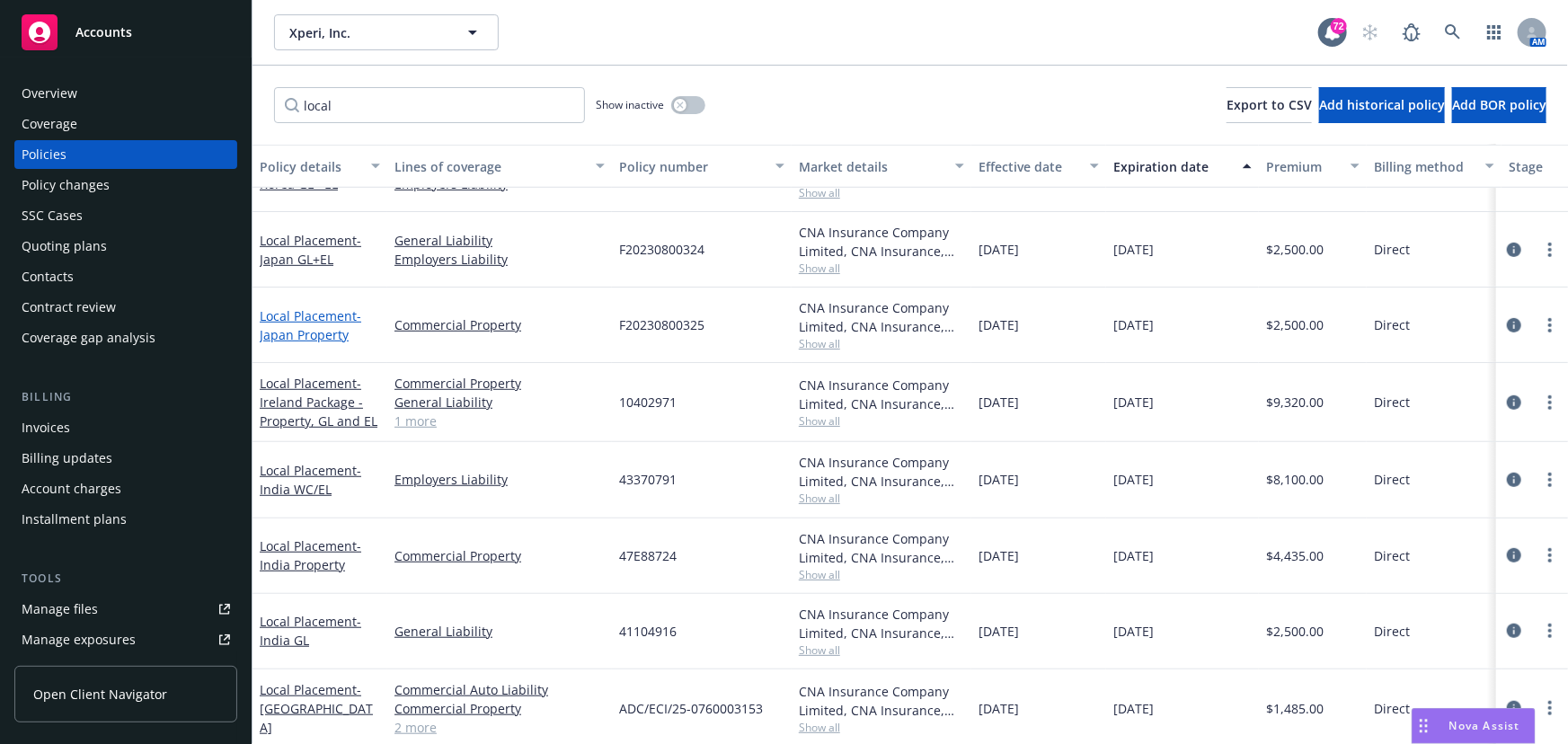
scroll to position [572, 0]
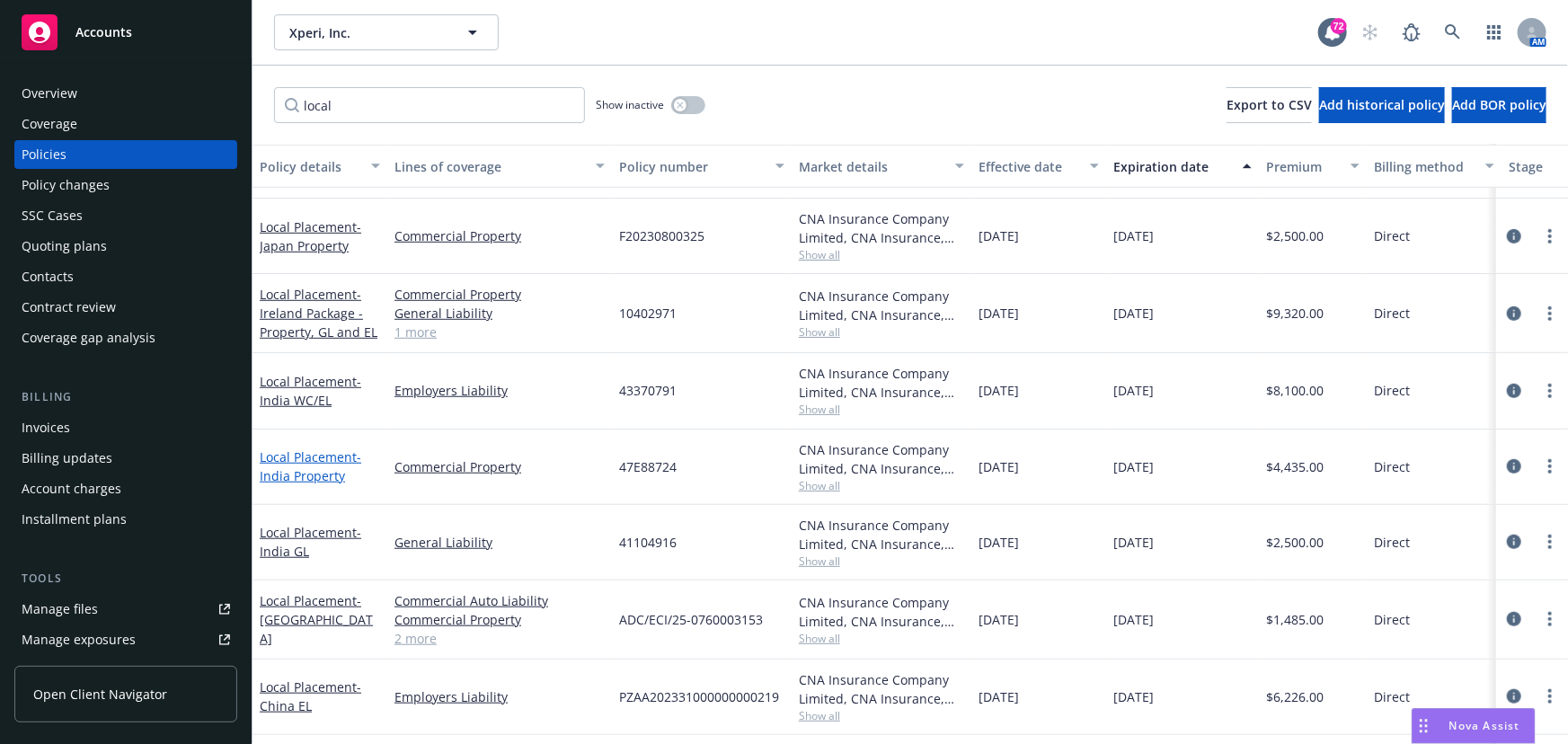
click at [297, 469] on span "- [GEOGRAPHIC_DATA] Property" at bounding box center [310, 466] width 102 height 36
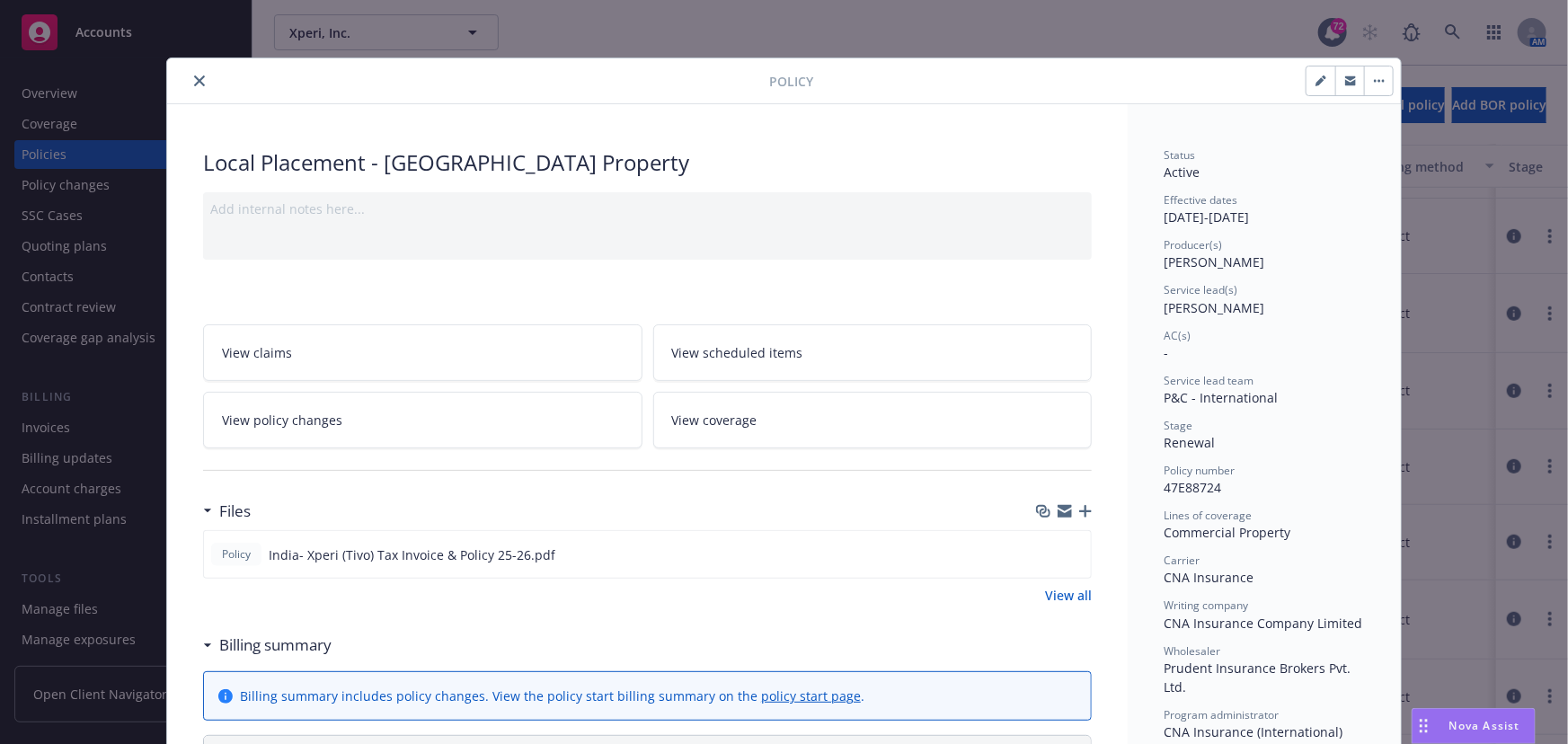
click at [197, 80] on icon "close" at bounding box center [200, 81] width 11 height 11
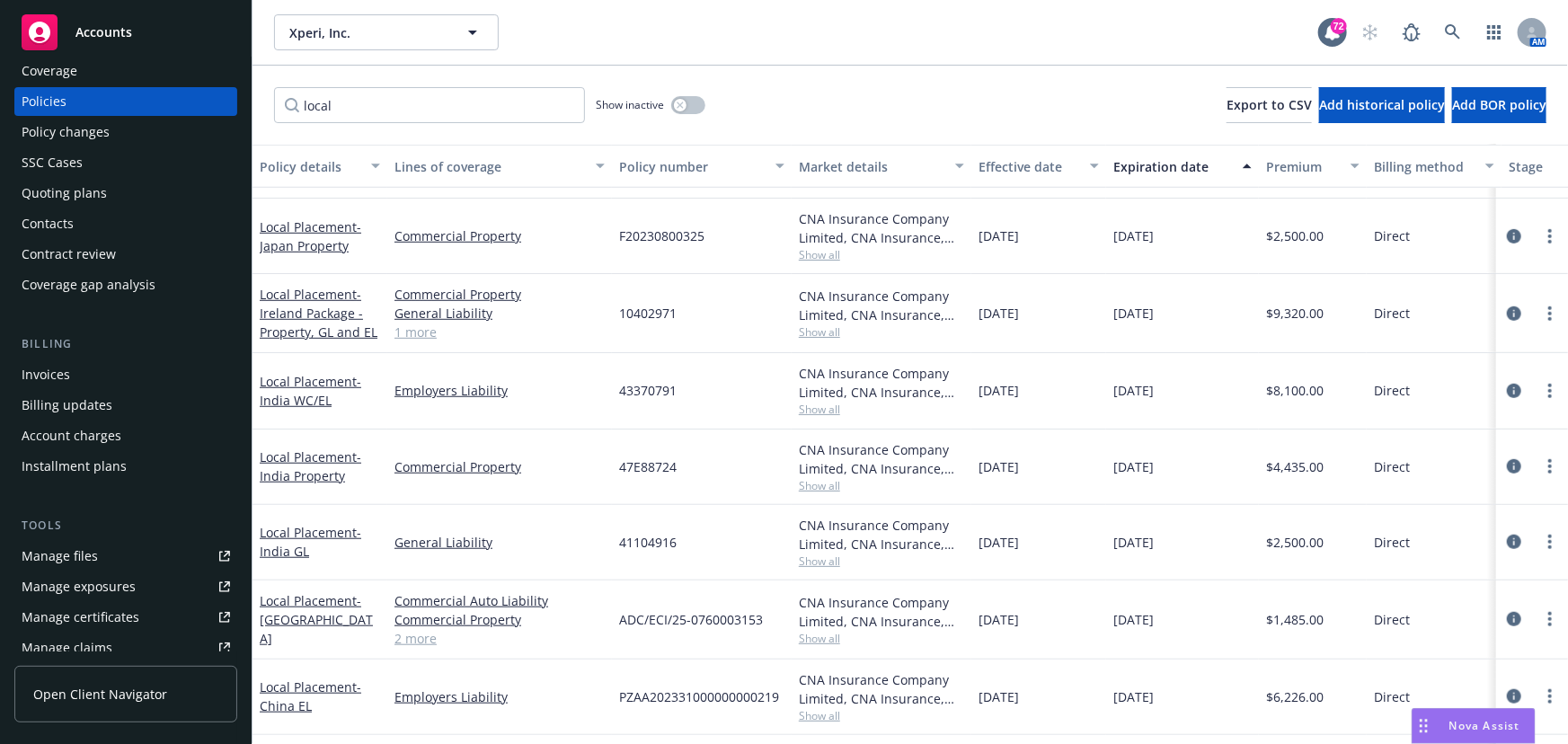
scroll to position [81, 0]
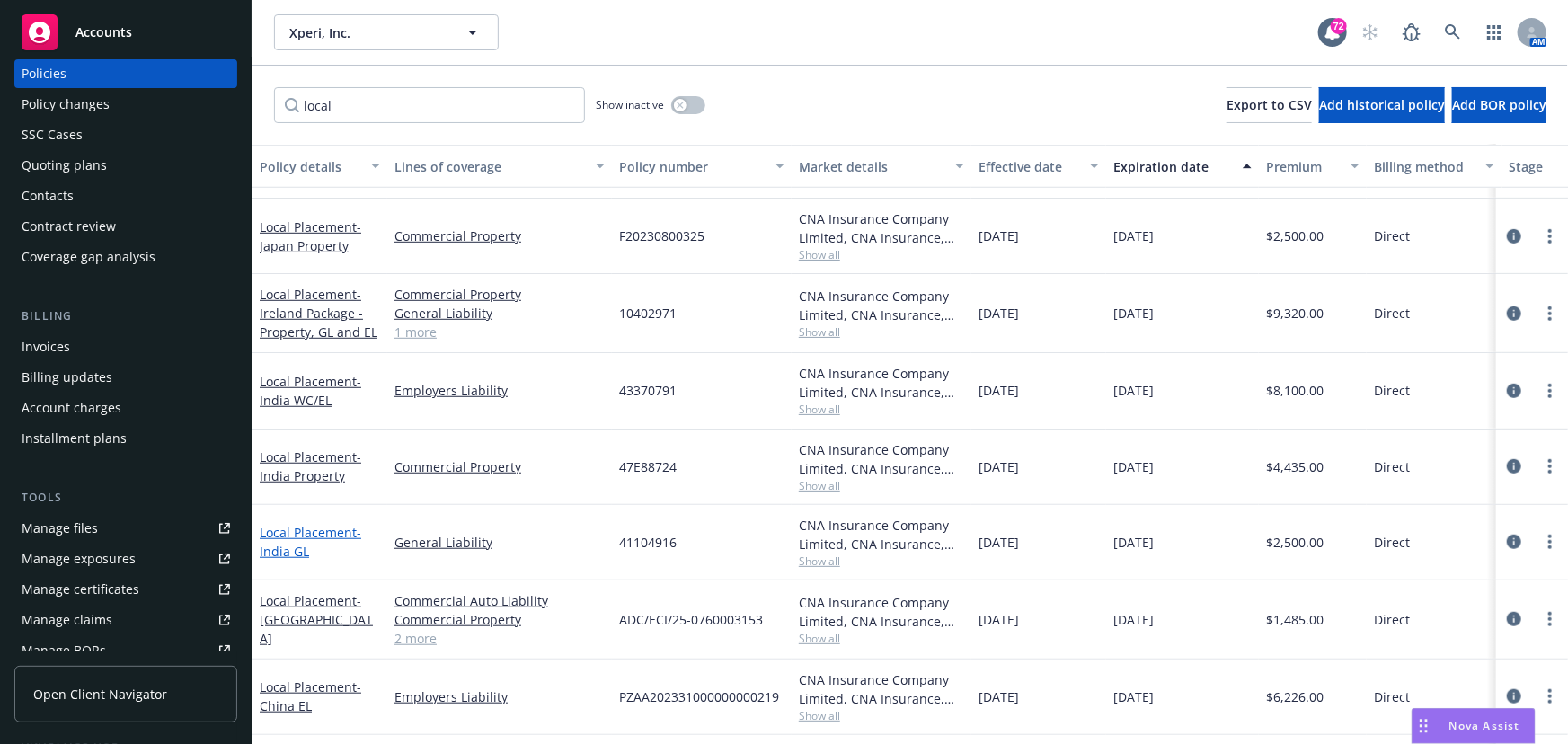
click at [290, 524] on link "Local Placement - [GEOGRAPHIC_DATA] GL" at bounding box center [310, 542] width 102 height 36
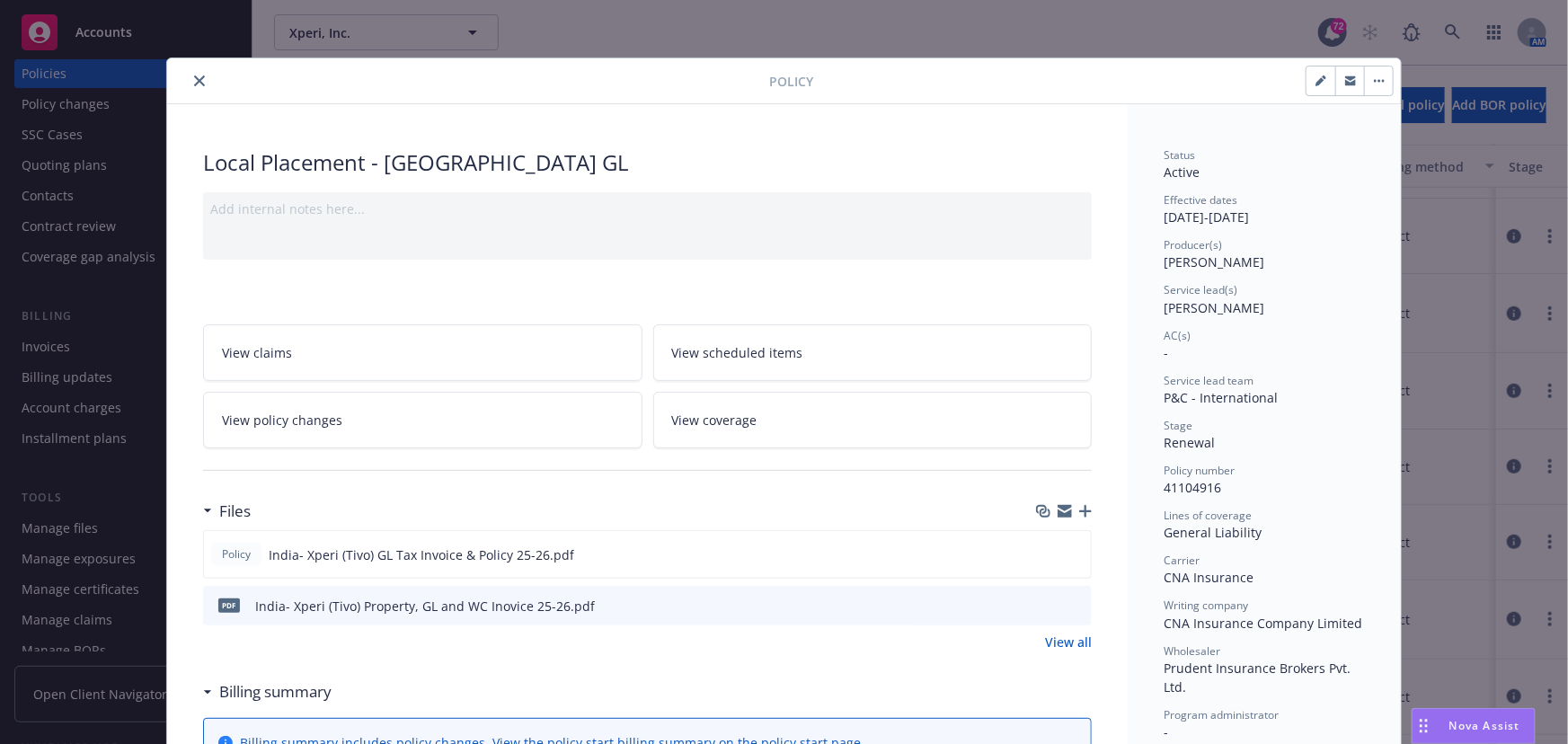
click at [188, 81] on button "close" at bounding box center [199, 80] width 21 height 21
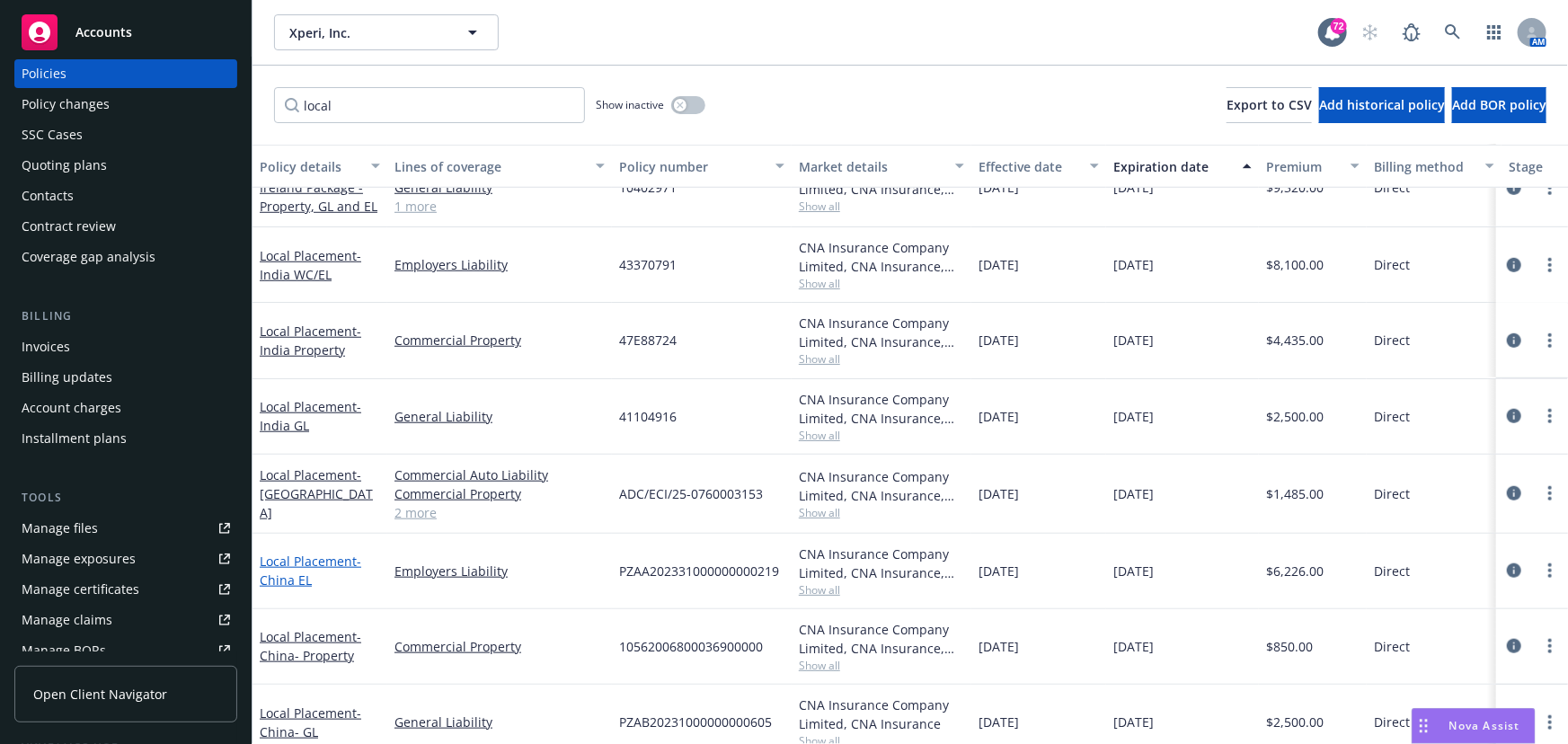
scroll to position [735, 0]
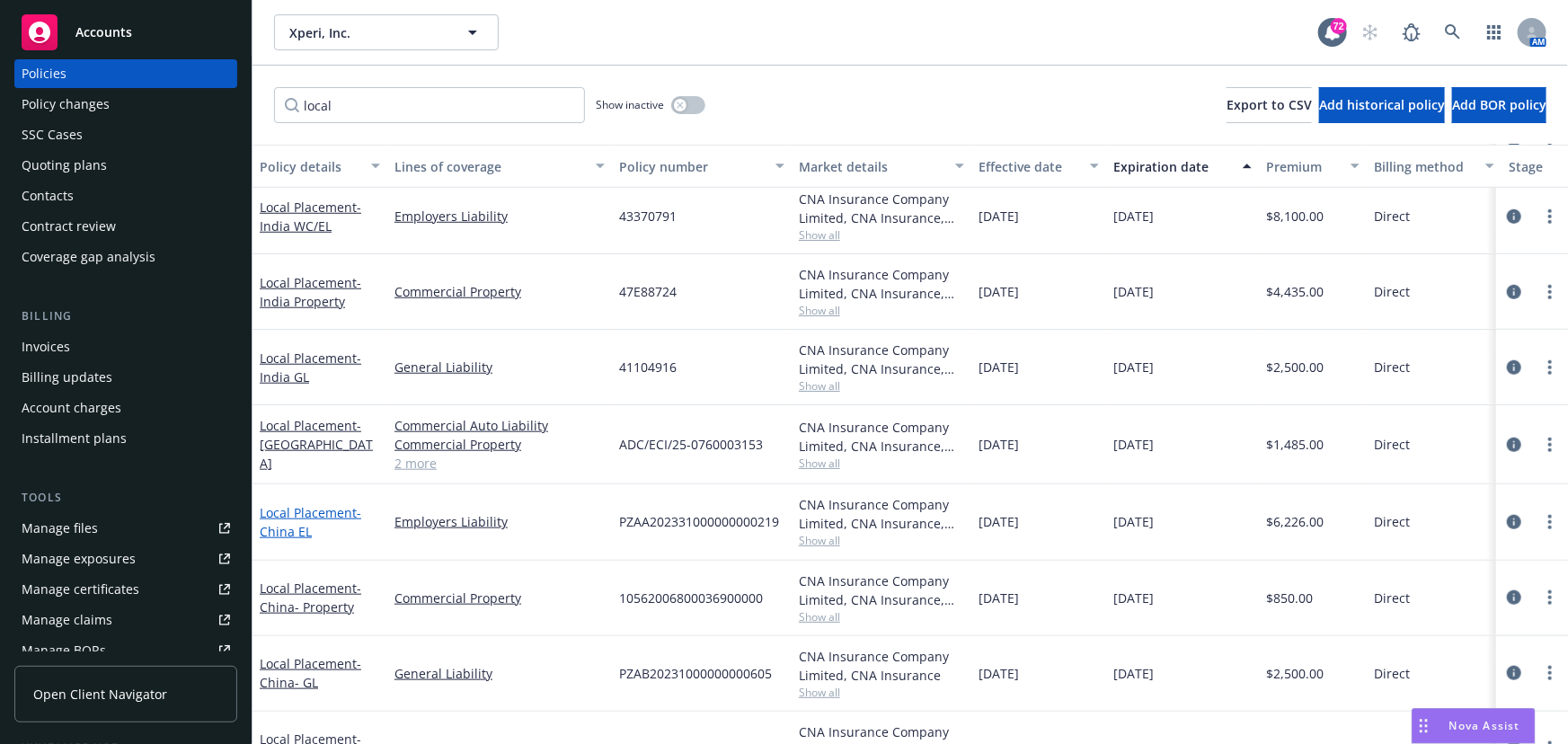
click at [288, 533] on span "- [GEOGRAPHIC_DATA] EL" at bounding box center [310, 521] width 102 height 36
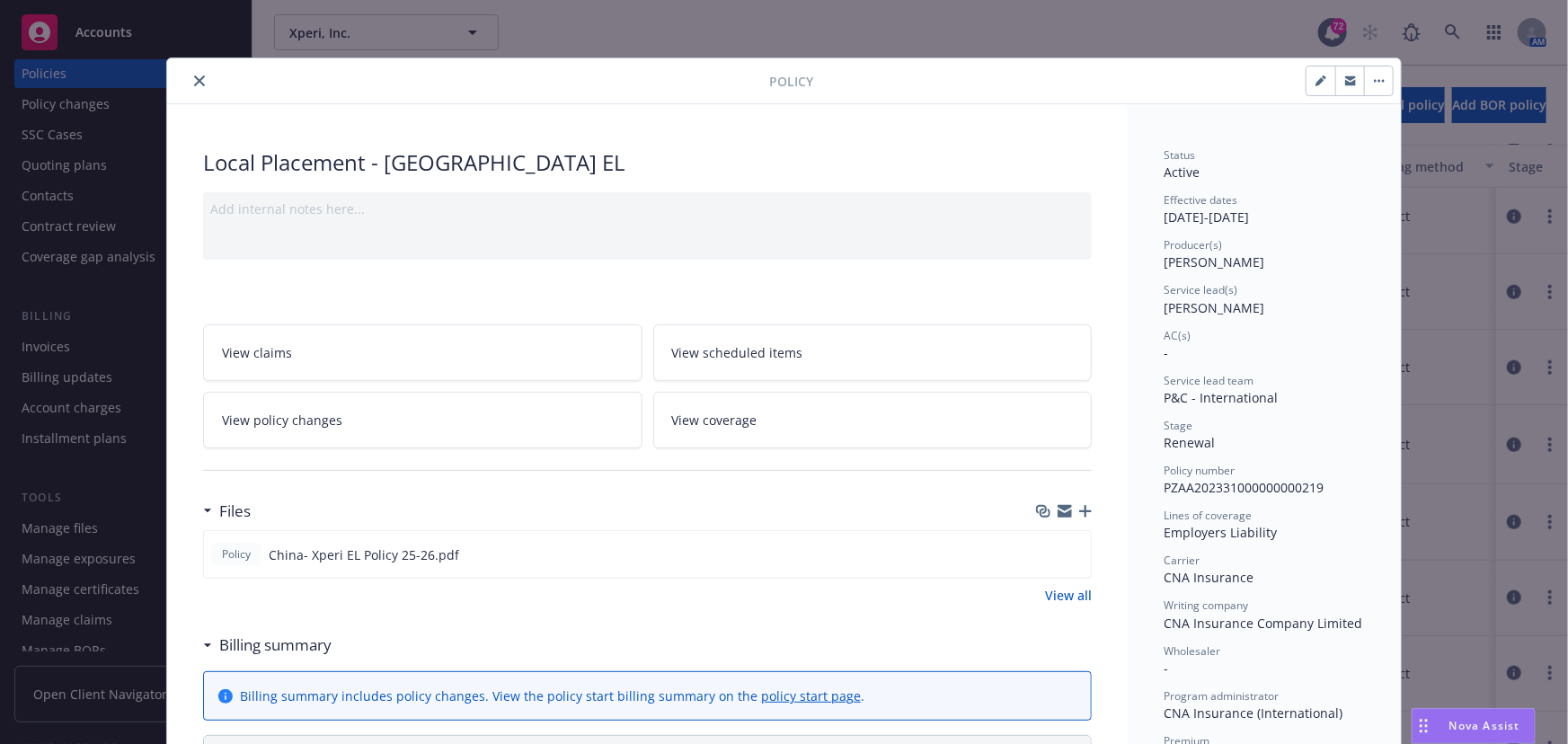
click at [188, 79] on button "close" at bounding box center [199, 80] width 21 height 21
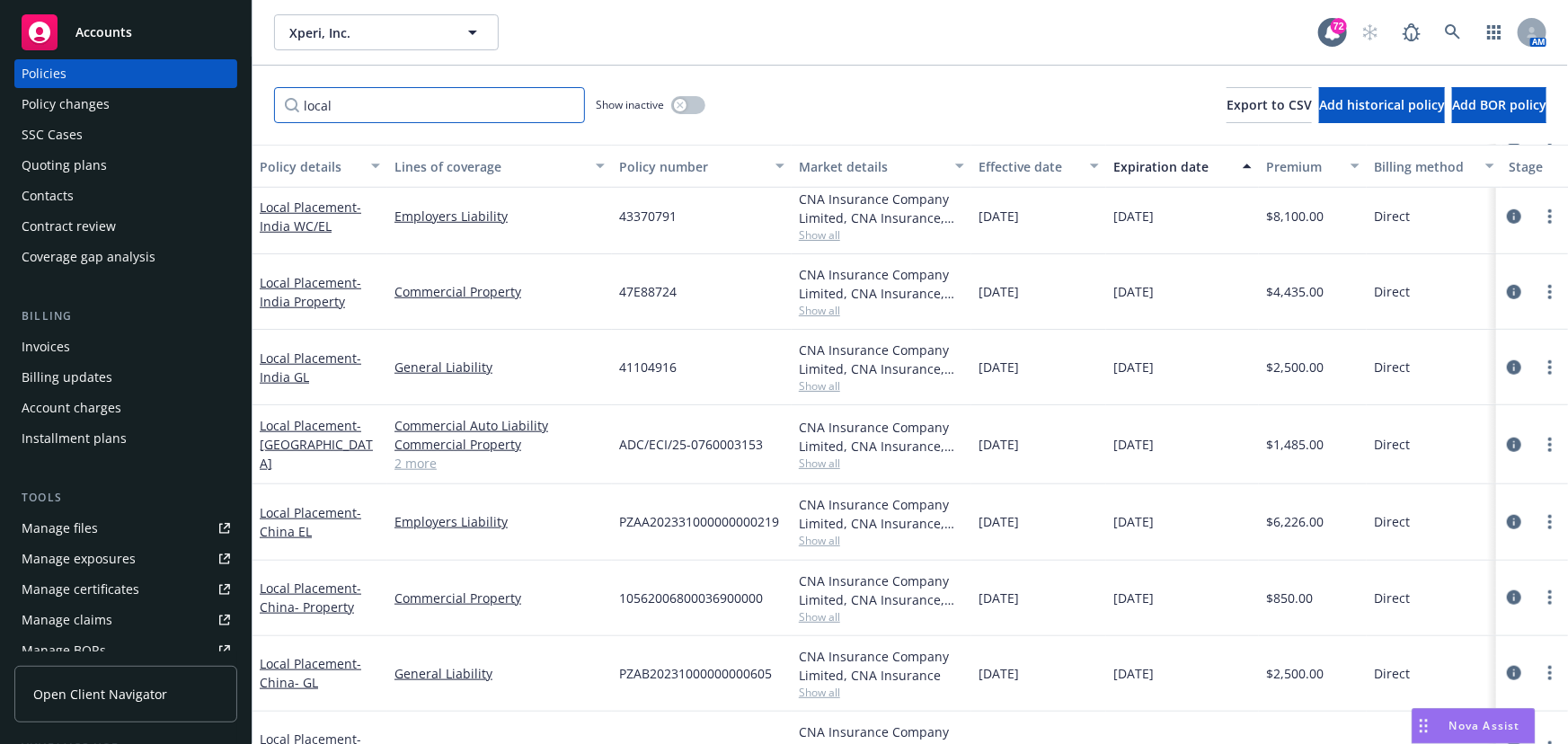
click at [337, 103] on input "local" at bounding box center [429, 104] width 311 height 36
drag, startPoint x: 340, startPoint y: 103, endPoint x: 266, endPoint y: 101, distance: 74.0
click at [266, 101] on div "local Show inactive Export to CSV Add historical policy Add BOR policy" at bounding box center [910, 104] width 1315 height 79
type input "VIrtu"
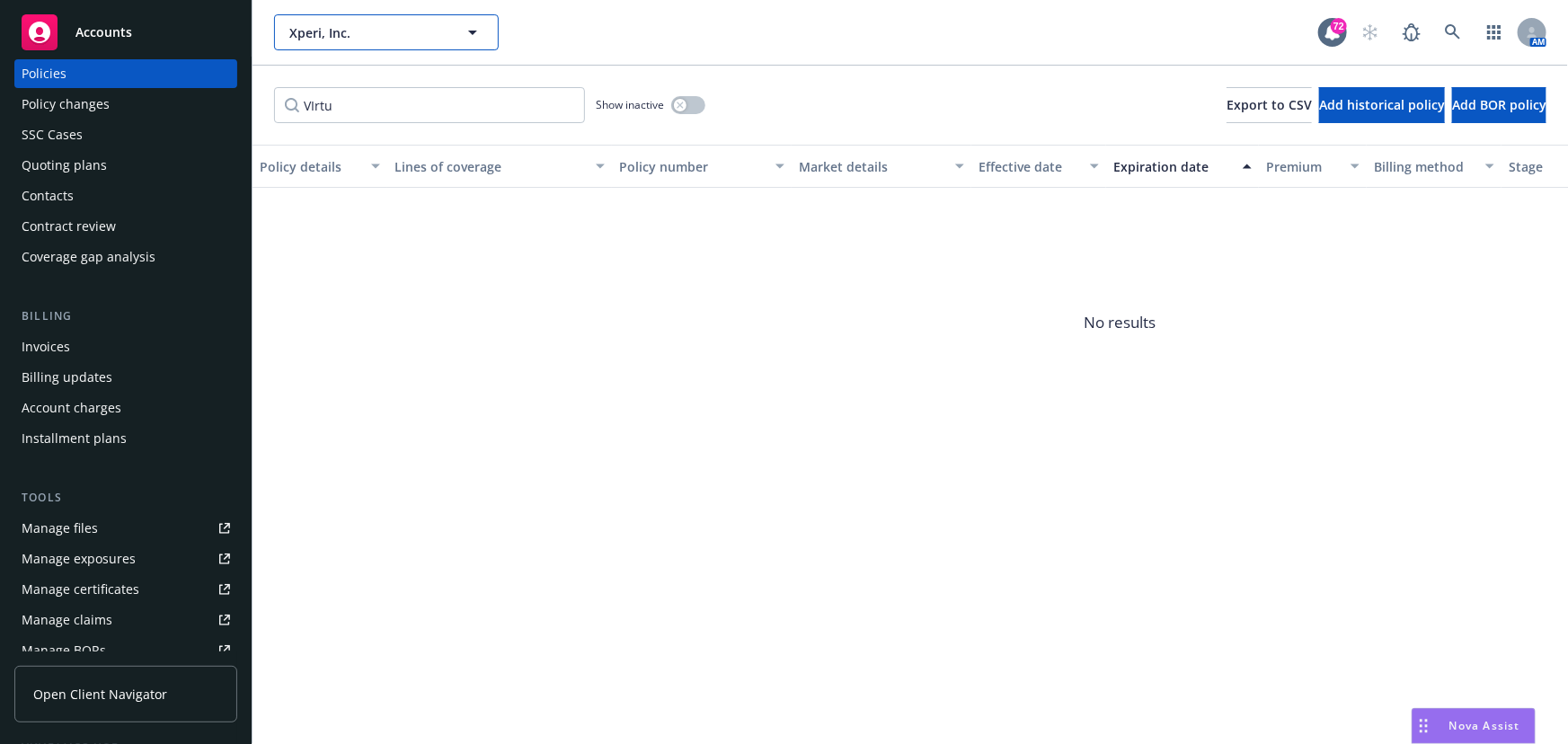
click at [382, 29] on span "Xperi, Inc." at bounding box center [367, 33] width 156 height 19
type input "virtu"
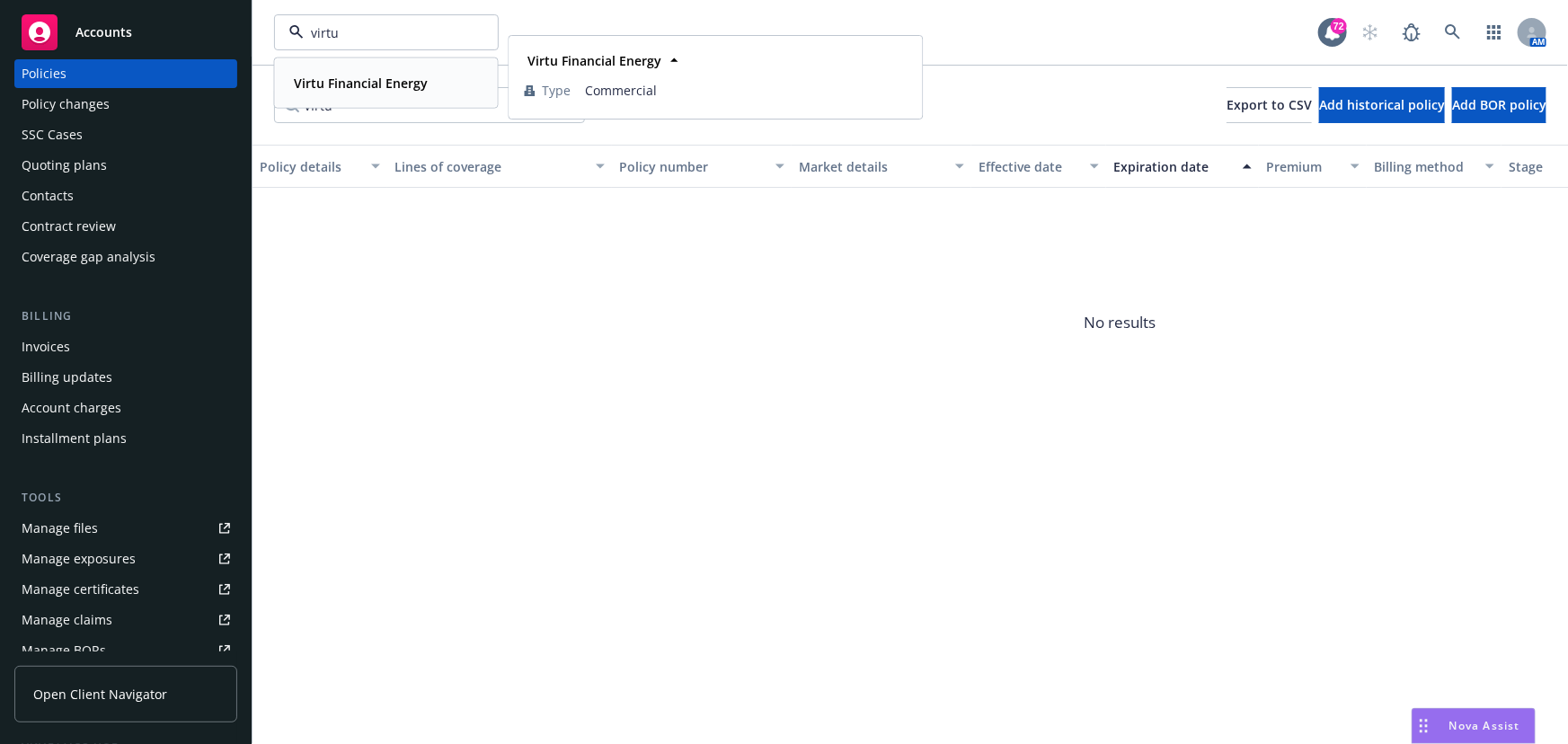
click at [386, 81] on strong "Virtu Financial Energy" at bounding box center [361, 83] width 134 height 17
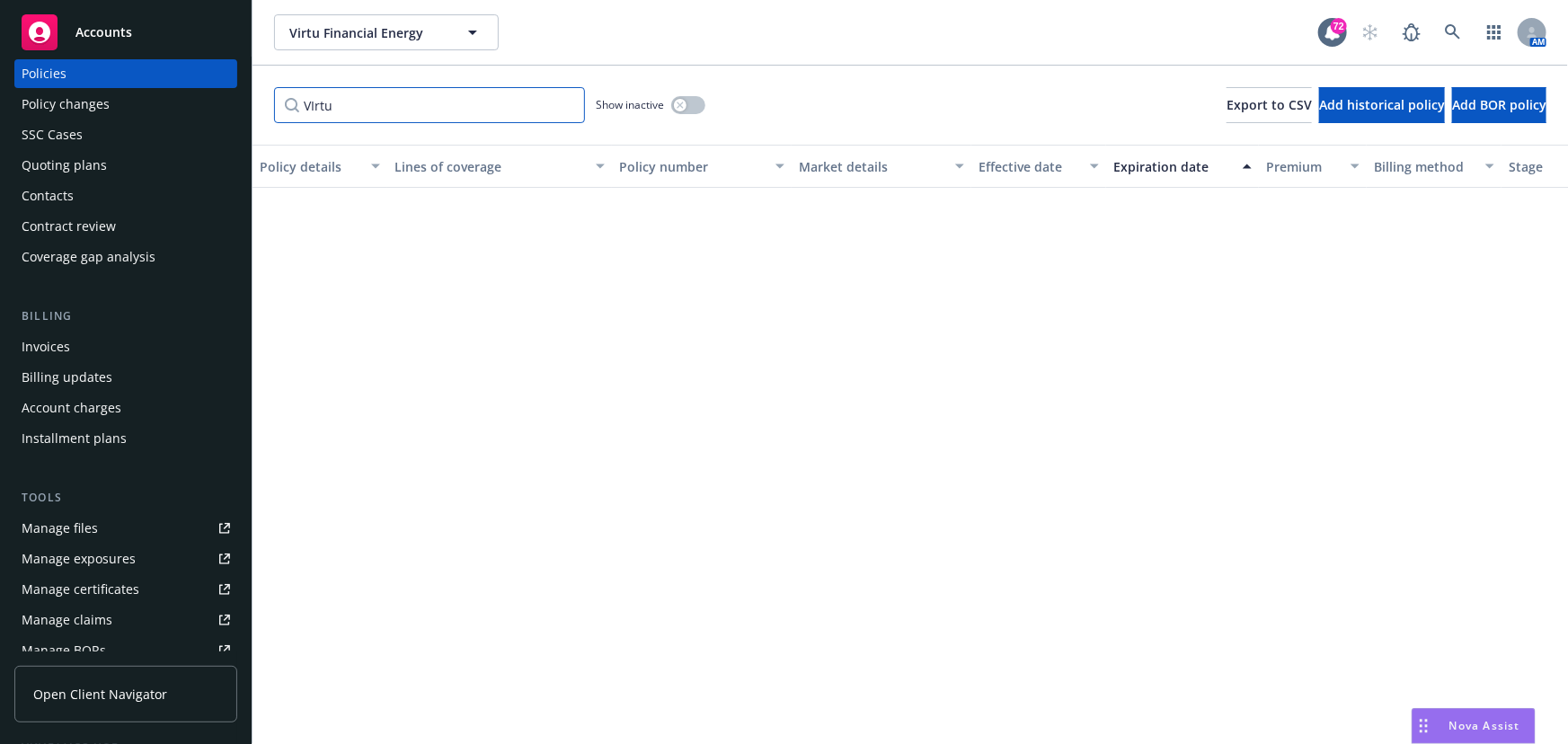
click at [349, 110] on input "VIrtu" at bounding box center [429, 104] width 311 height 36
type input "Virtu"
drag, startPoint x: 322, startPoint y: 107, endPoint x: 259, endPoint y: 99, distance: 63.5
click at [259, 99] on div "Virtu Show inactive Export to CSV Add historical policy Add BOR policy" at bounding box center [910, 104] width 1315 height 79
click at [619, 72] on div "Show inactive Export to CSV Add historical policy Add BOR policy" at bounding box center [910, 104] width 1315 height 79
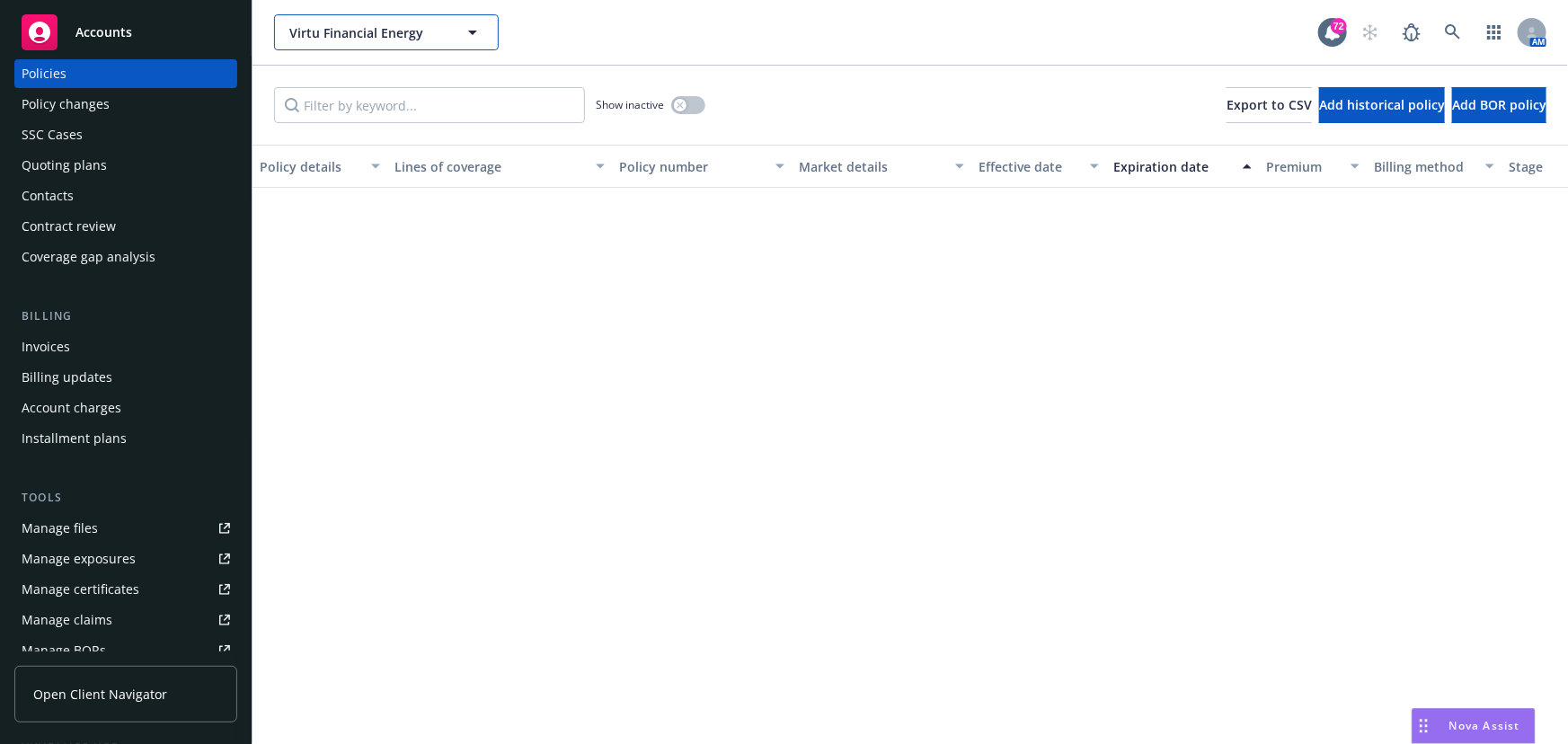
click at [468, 34] on icon "button" at bounding box center [472, 32] width 21 height 21
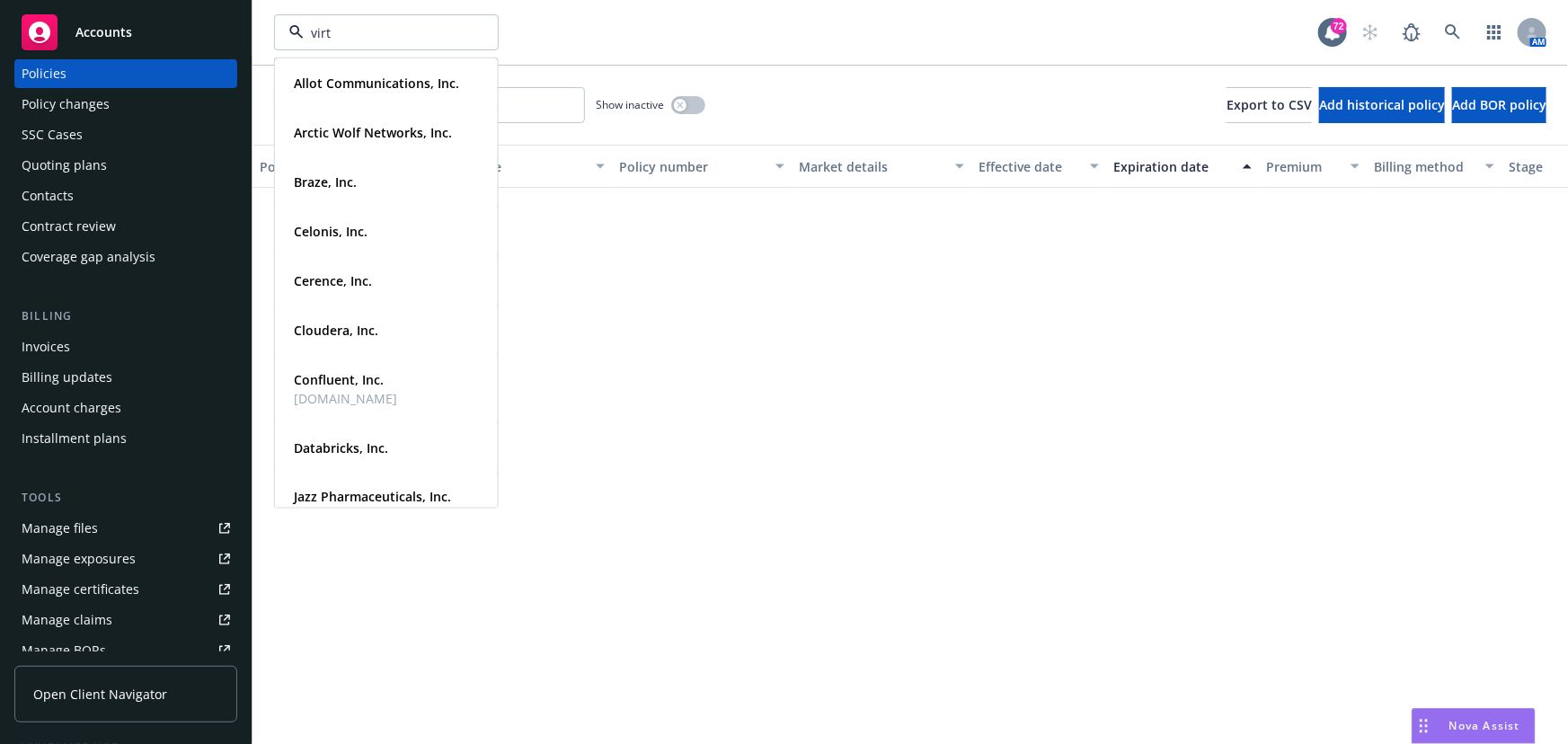
type input "virtu"
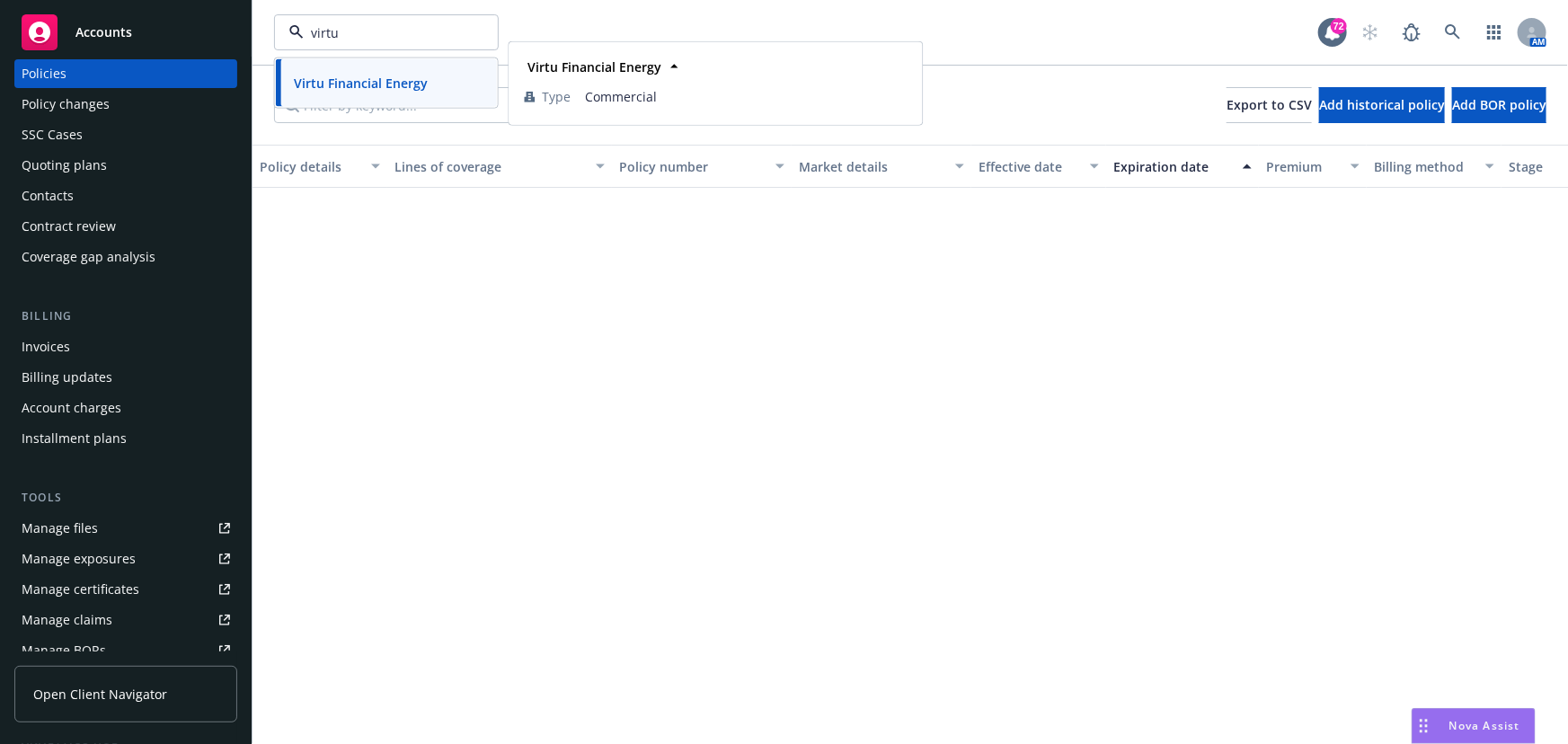
click at [374, 75] on strong "Virtu Financial Energy" at bounding box center [361, 83] width 134 height 17
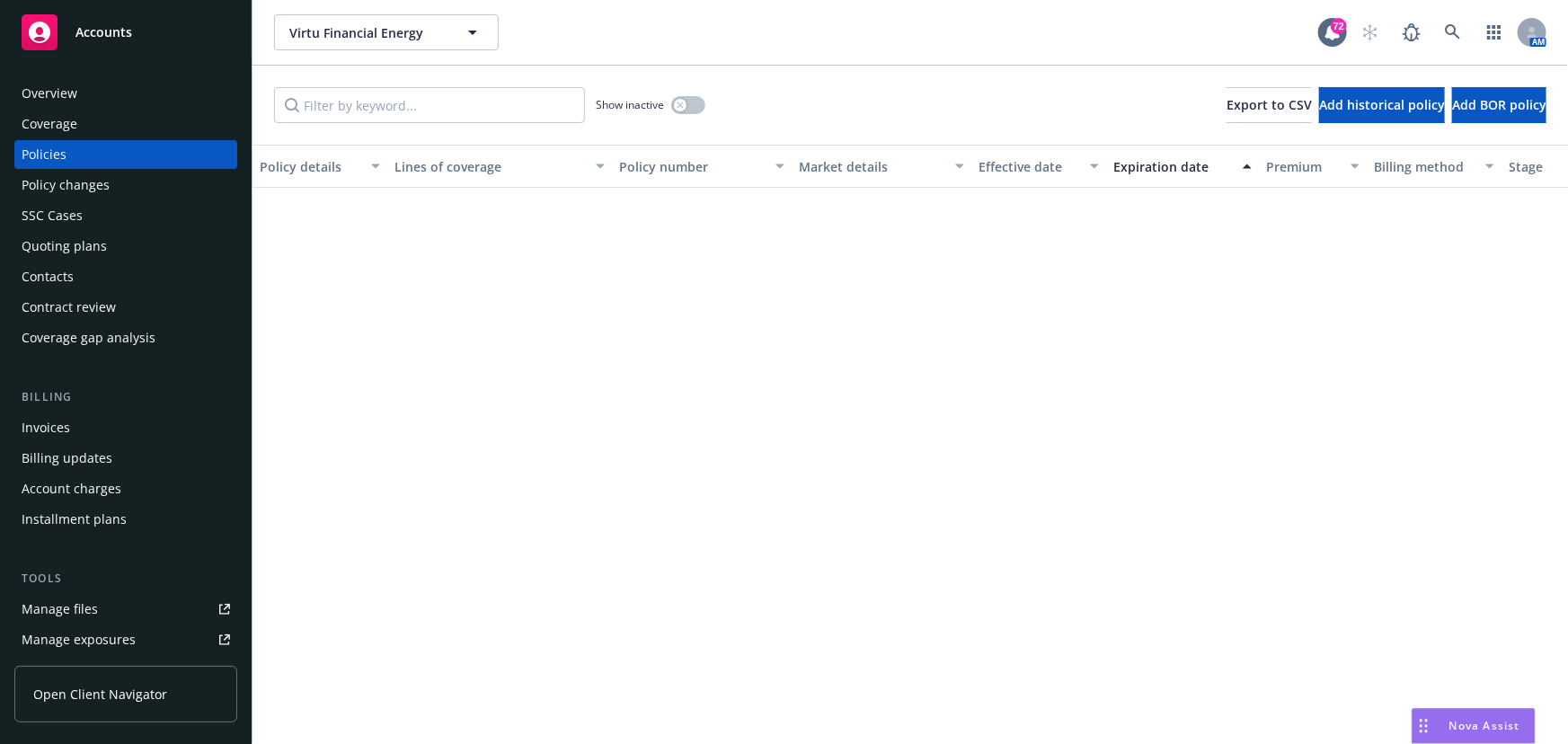
click at [89, 100] on div "Overview" at bounding box center [125, 93] width 208 height 29
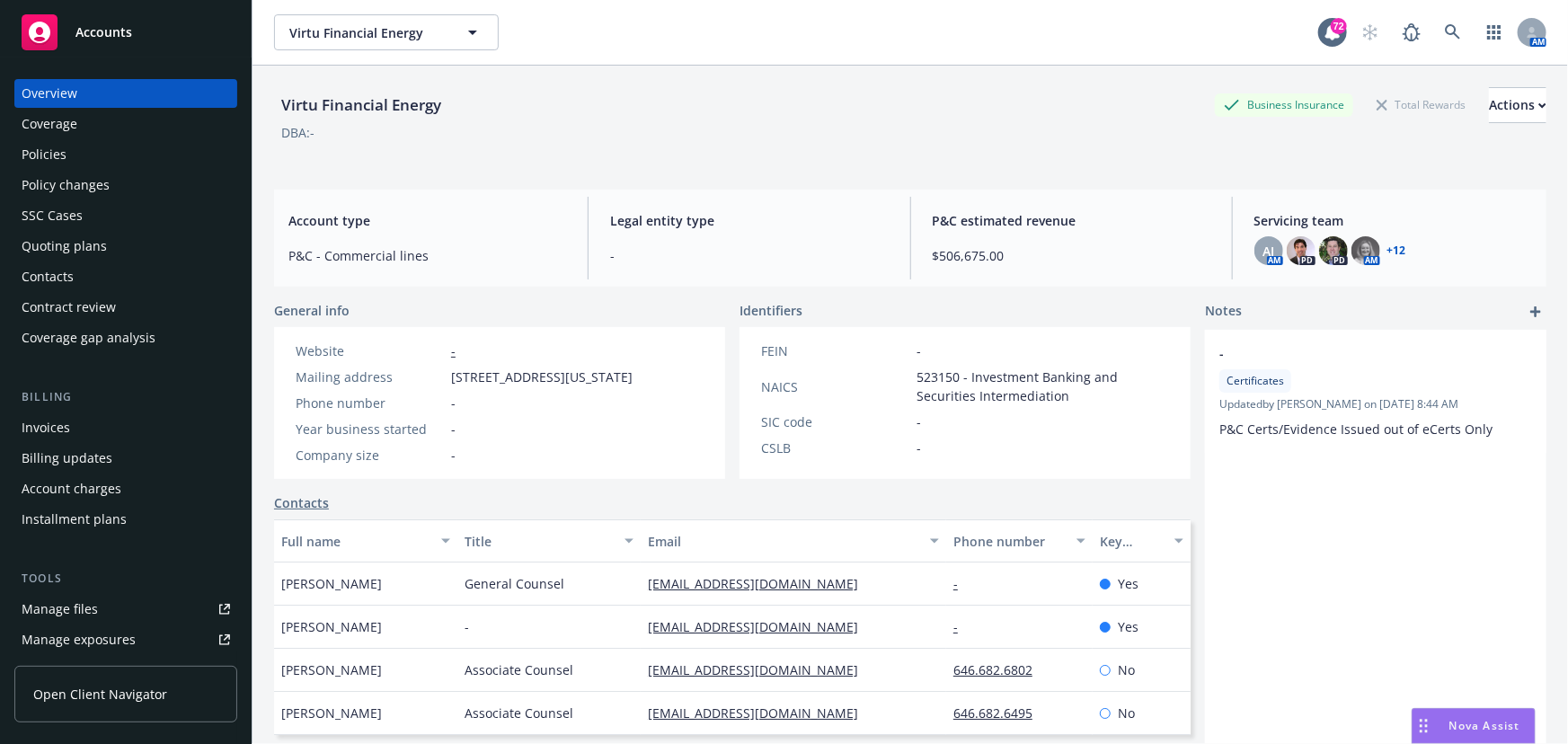
click at [74, 158] on div "Policies" at bounding box center [125, 154] width 208 height 29
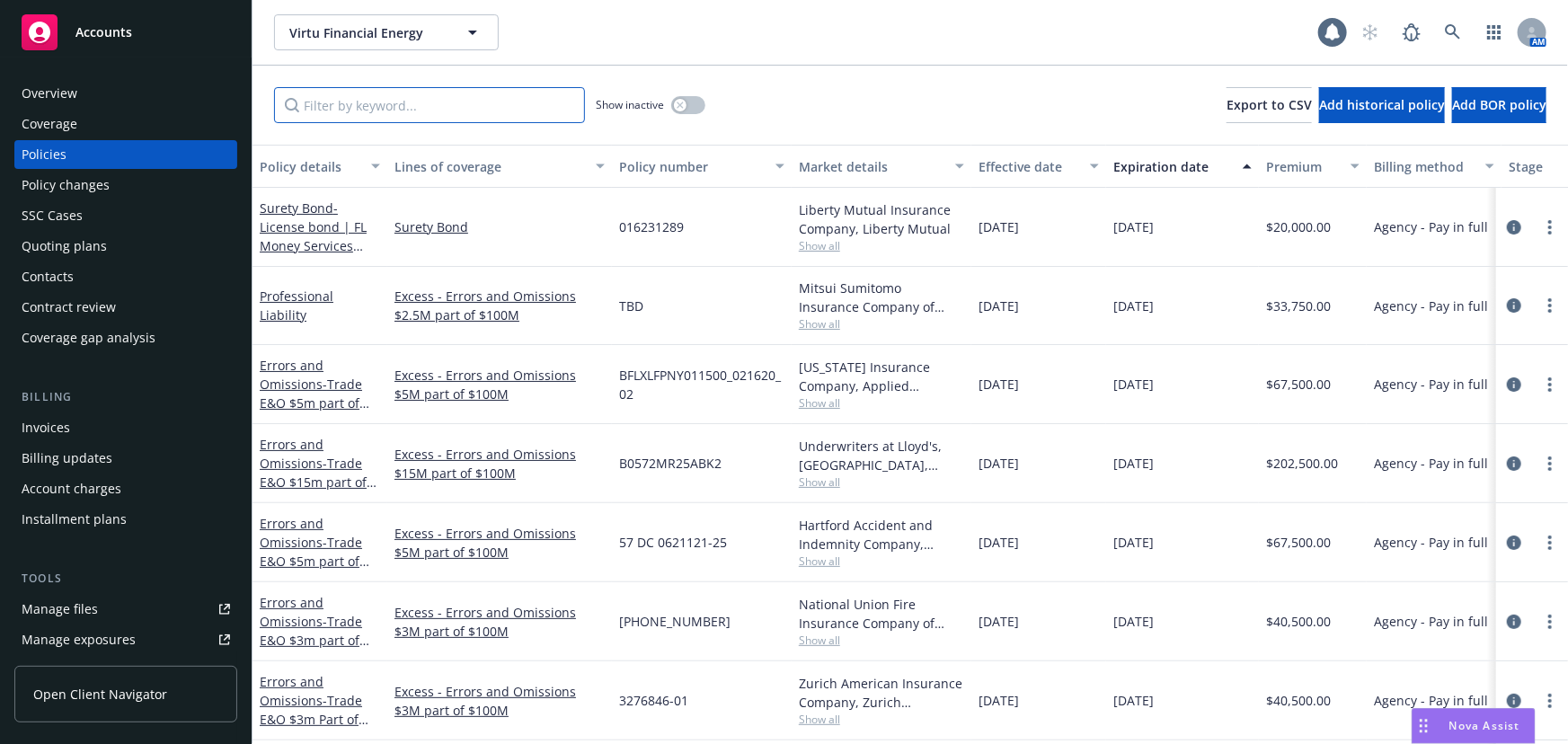
click at [348, 105] on input "Filter by keyword..." at bounding box center [429, 104] width 311 height 36
type input "Local"
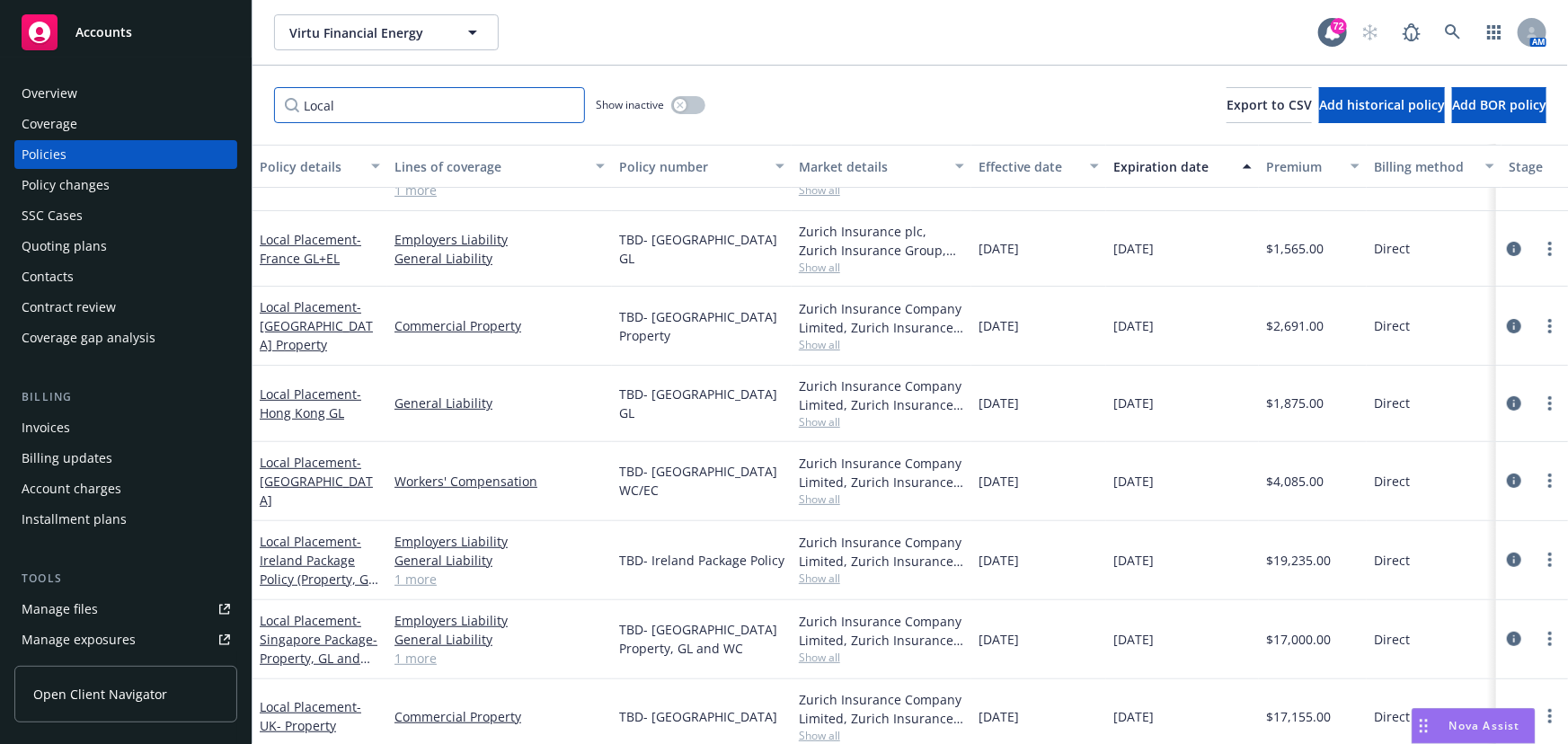
scroll to position [40, 0]
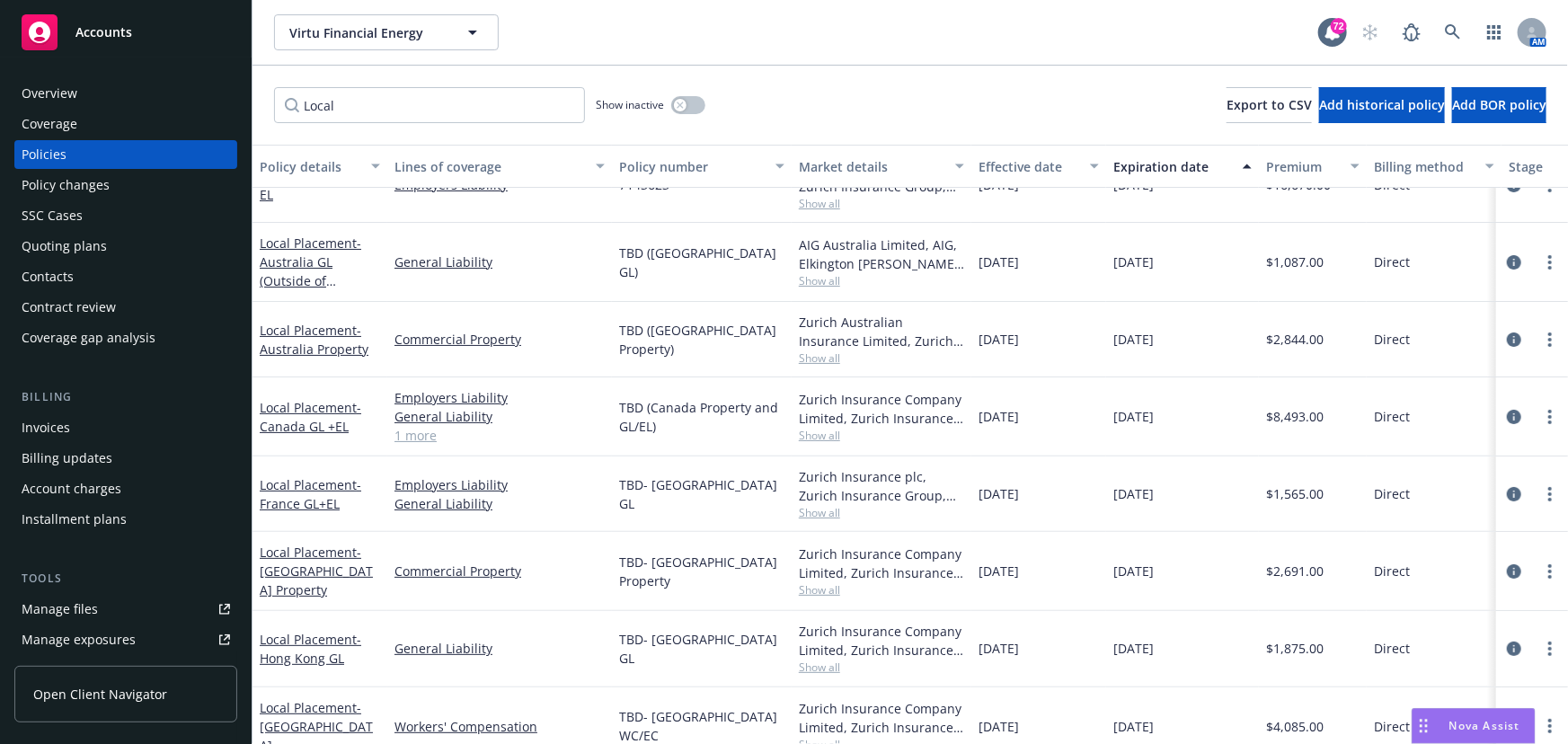
click at [268, 180] on button "Policy details" at bounding box center [320, 166] width 134 height 43
click at [268, 184] on button "Policy details" at bounding box center [320, 166] width 134 height 43
click at [268, 188] on span "- UK EL" at bounding box center [318, 185] width 118 height 36
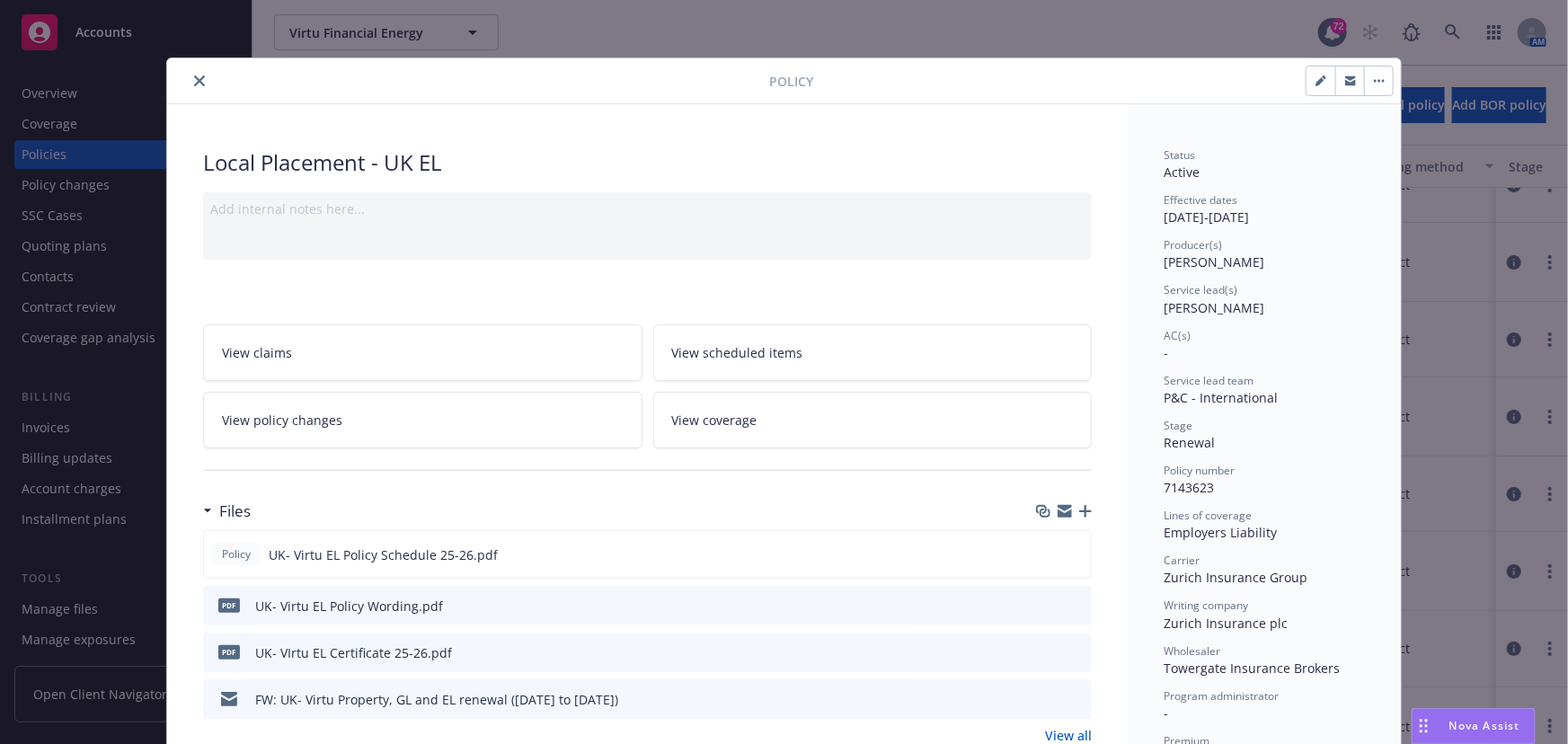
click at [195, 83] on icon "close" at bounding box center [200, 81] width 11 height 11
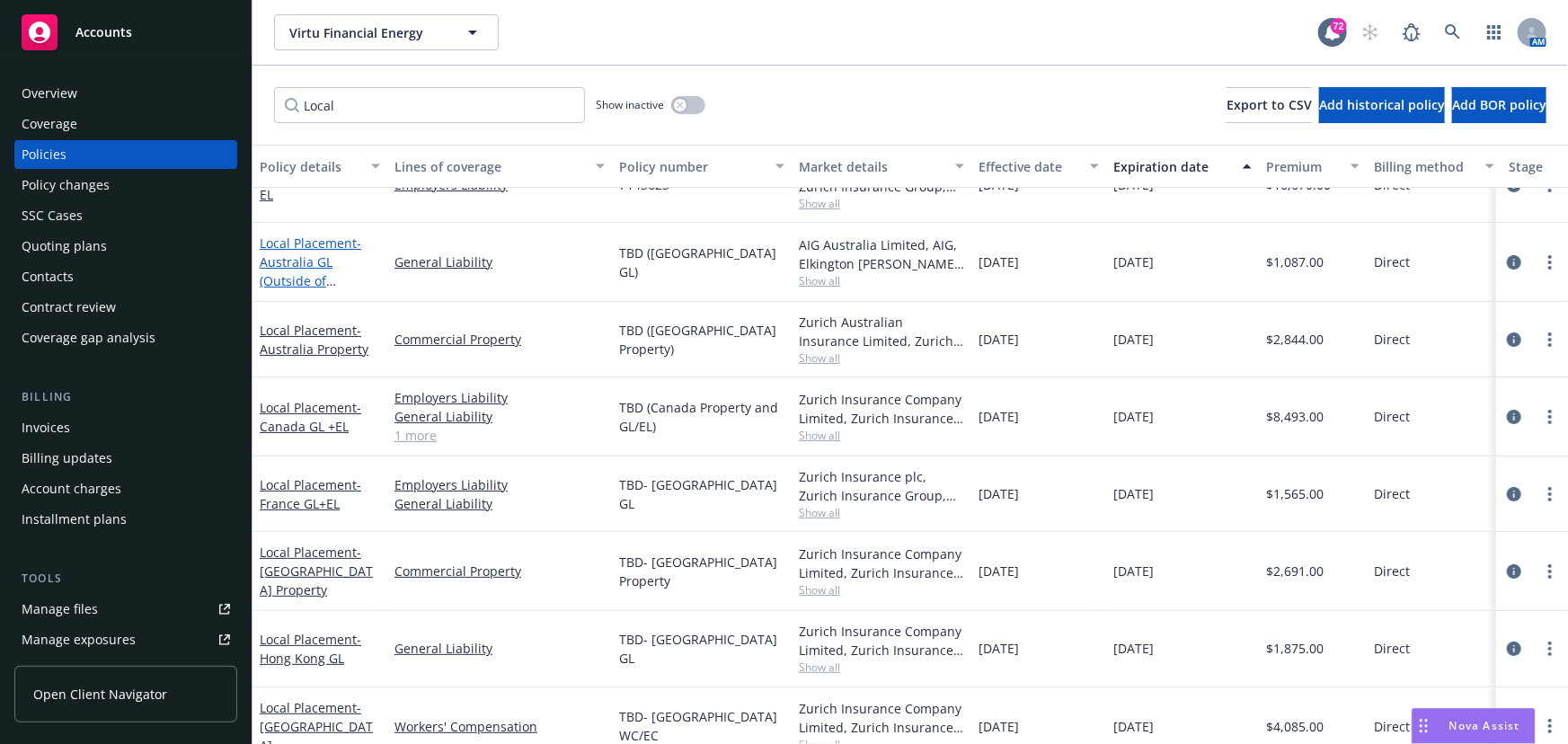
click at [297, 258] on span "- [GEOGRAPHIC_DATA] GL (Outside of [GEOGRAPHIC_DATA] program)" at bounding box center [315, 280] width 113 height 92
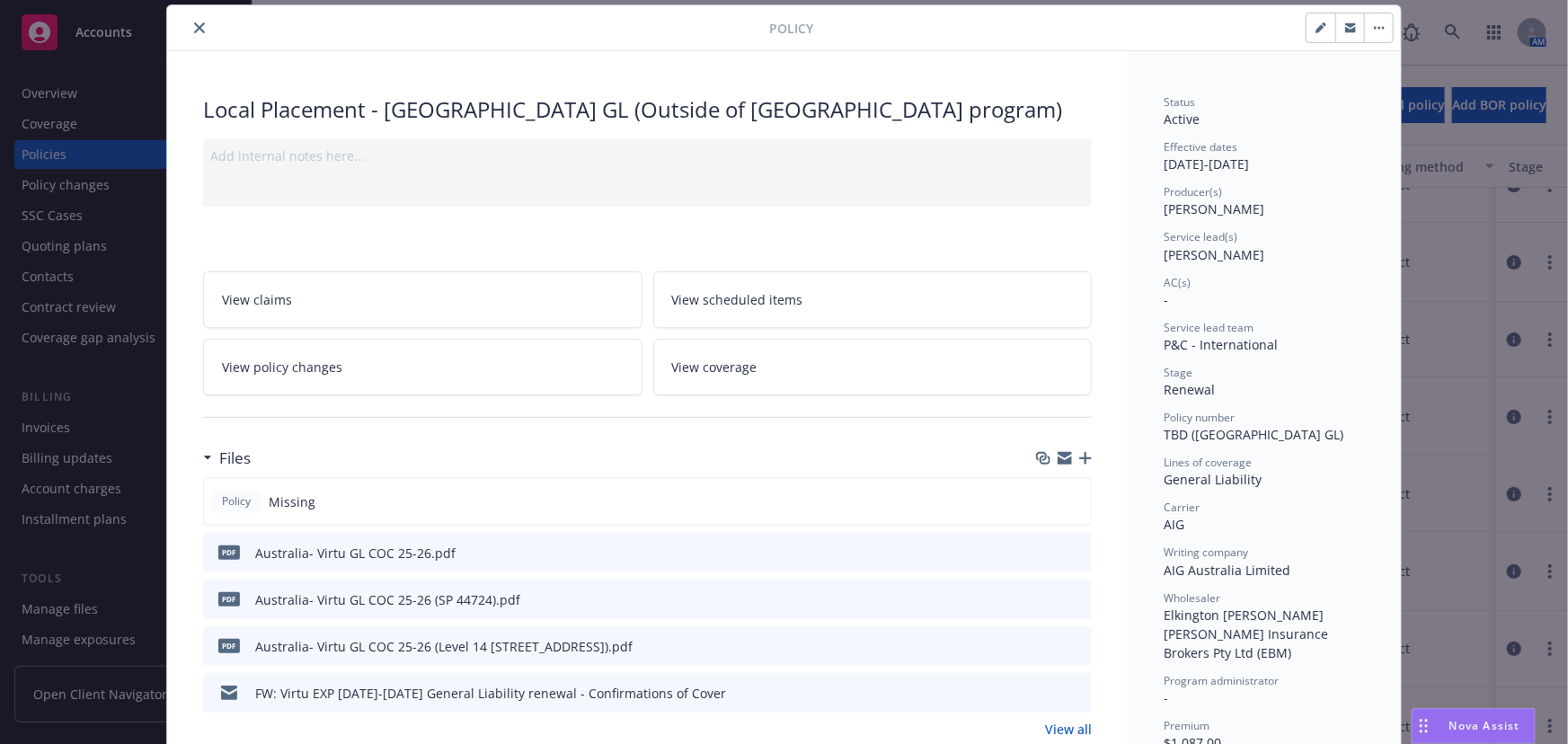
scroll to position [81, 0]
